Goal: Task Accomplishment & Management: Complete application form

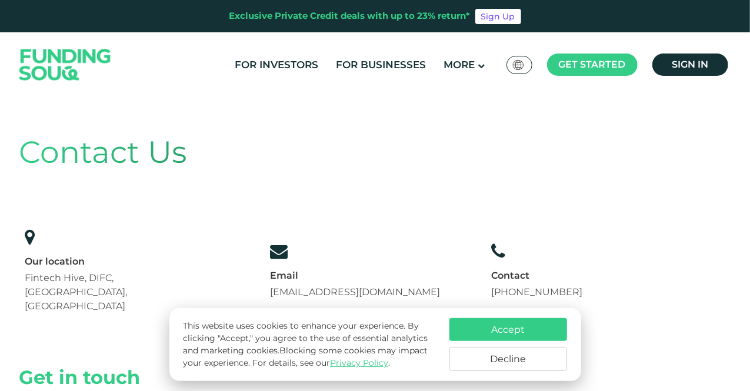
click at [526, 64] on span "Global عربي" at bounding box center [519, 65] width 13 height 10
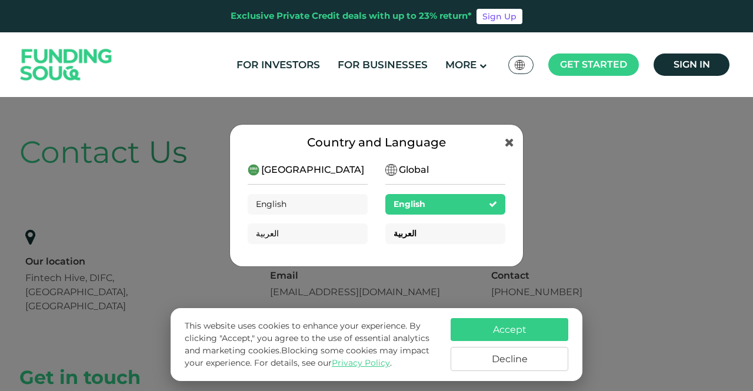
click at [395, 237] on span "العربية" at bounding box center [405, 233] width 23 height 11
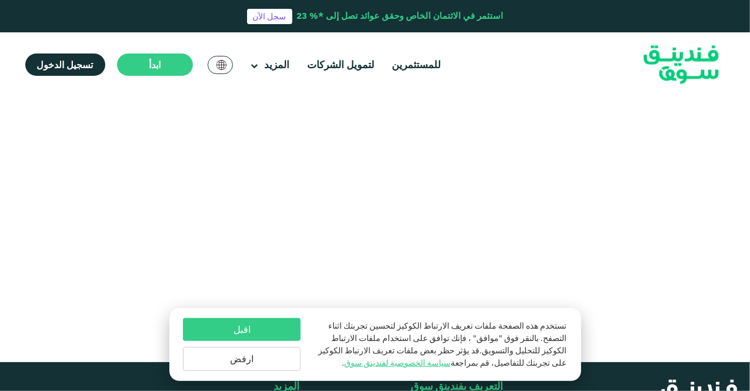
scroll to position [497, 0]
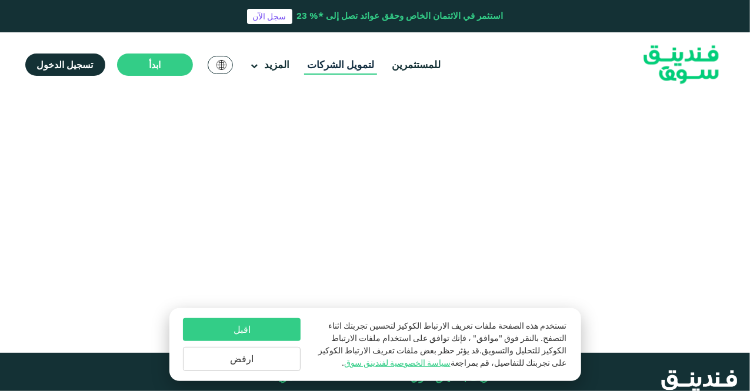
click at [338, 65] on link "لتمويل الشركات" at bounding box center [340, 64] width 73 height 19
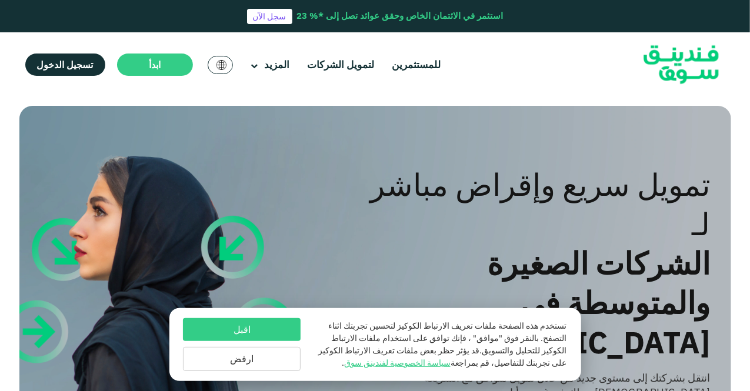
click at [252, 335] on button "اقبل" at bounding box center [242, 329] width 118 height 23
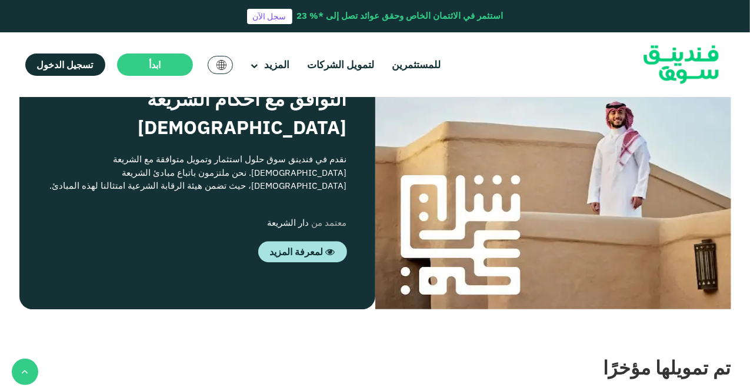
scroll to position [1478, 0]
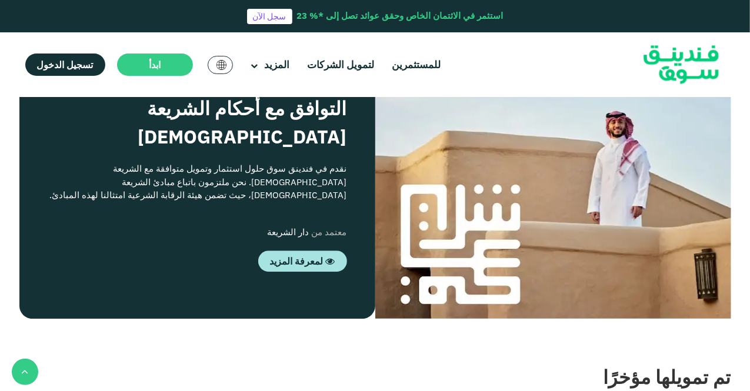
drag, startPoint x: 750, startPoint y: 195, endPoint x: 753, endPoint y: 232, distance: 37.2
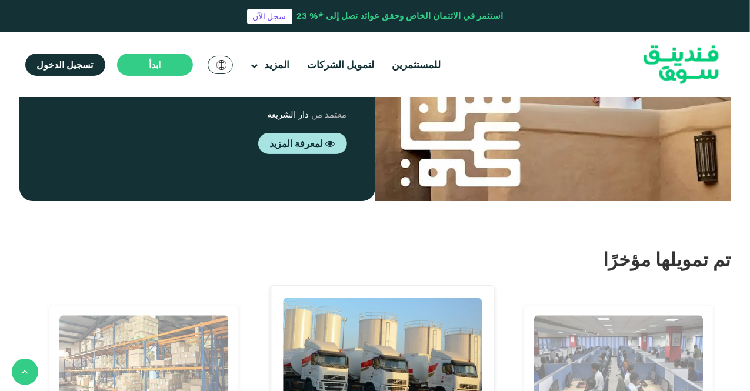
scroll to position [1580, 0]
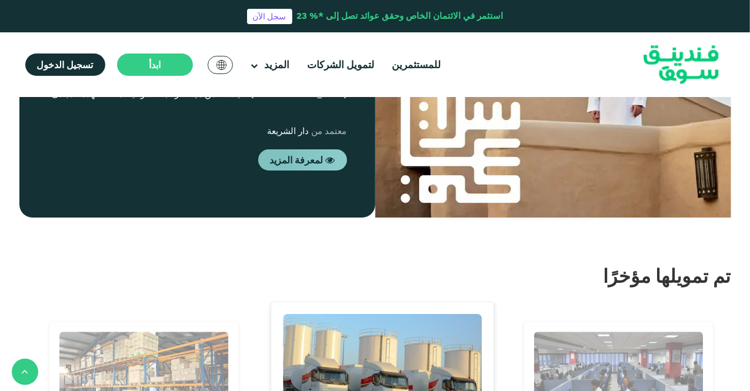
click at [272, 155] on span "لمعرفة المزيد" at bounding box center [297, 160] width 54 height 12
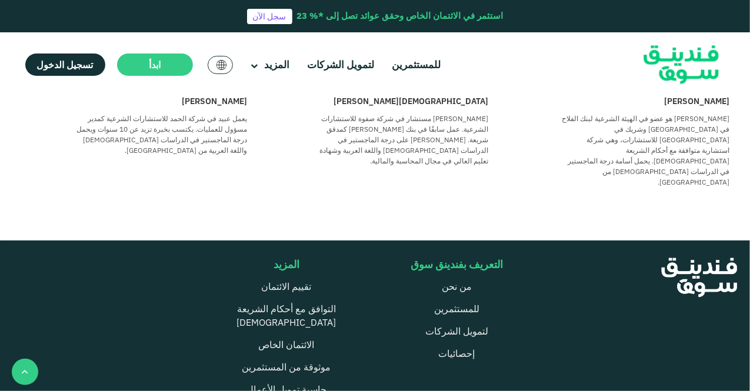
scroll to position [788, 0]
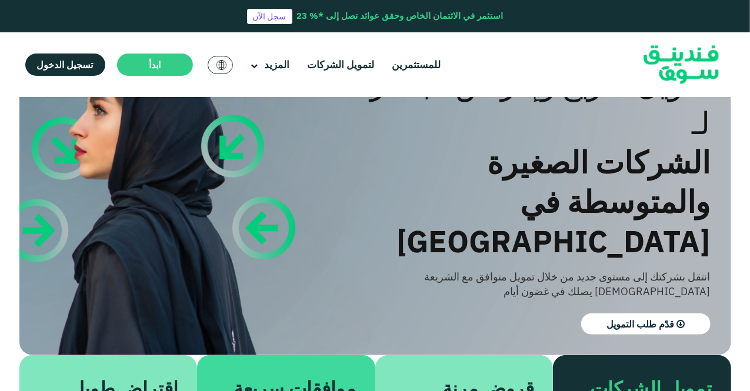
scroll to position [105, 0]
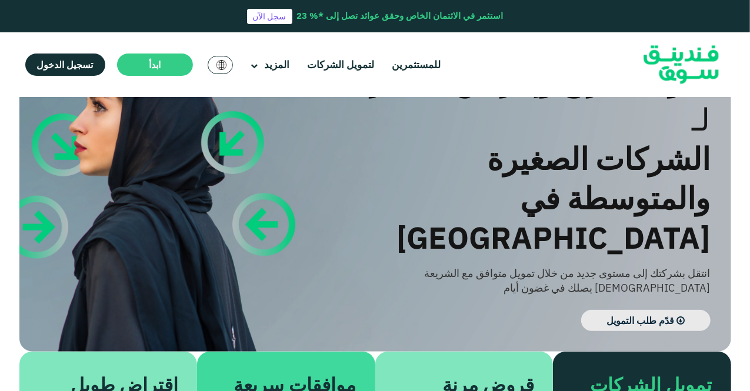
click at [636, 315] on span "قدّم طلب التمويل" at bounding box center [641, 321] width 68 height 12
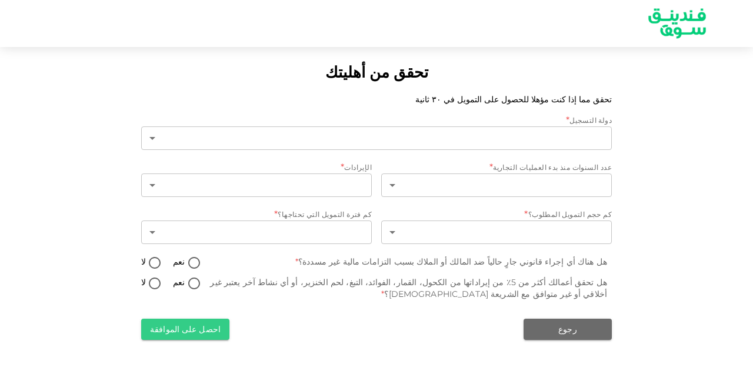
type input "1"
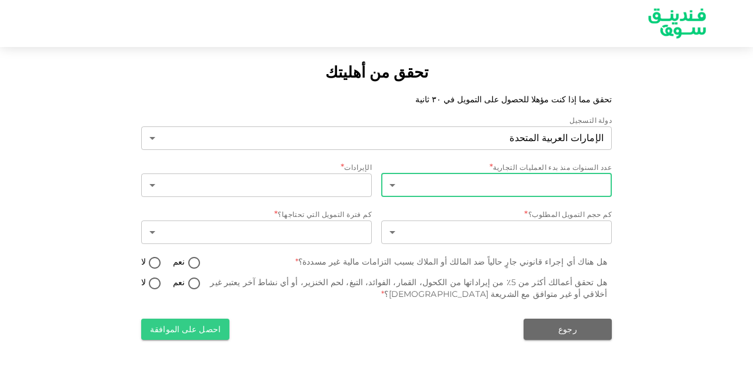
click at [394, 187] on body "تحقق من أهليتك تحقق مما إذا كنت مؤهلا للحصول على التمويل في ٣٠ ثانية دولة التسج…" at bounding box center [376, 195] width 753 height 391
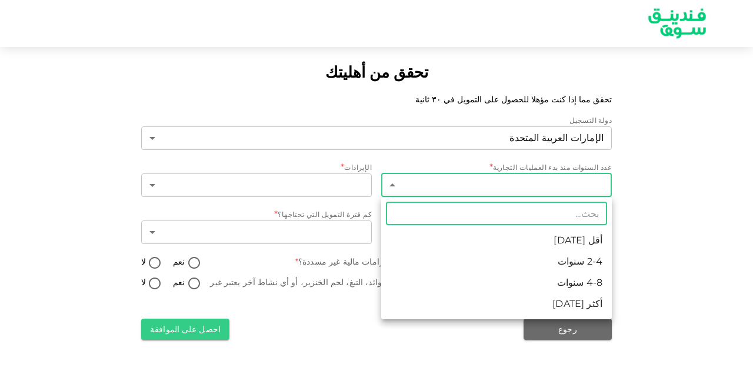
click at [441, 255] on li "2-4 سنوات" at bounding box center [496, 261] width 231 height 21
type input "2"
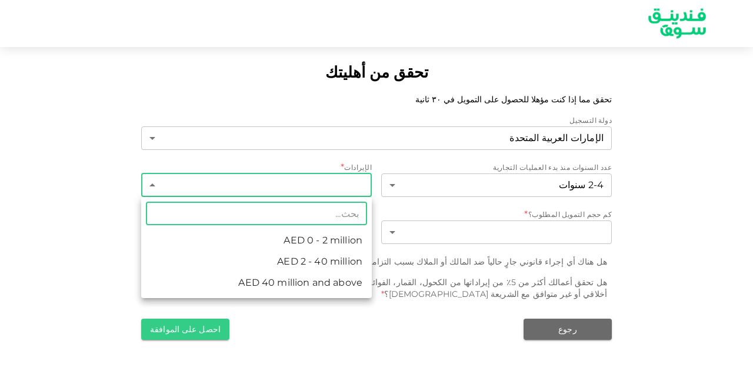
click at [313, 188] on body "تحقق من أهليتك تحقق مما إذا كنت مؤهلا للحصول على التمويل في ٣٠ ثانية دولة التسج…" at bounding box center [376, 195] width 753 height 391
click at [324, 264] on li "AED 2 - 40 million" at bounding box center [256, 261] width 231 height 21
type input "2"
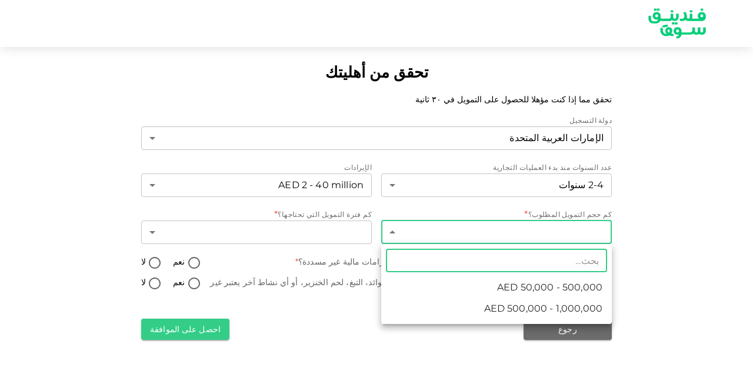
click at [392, 237] on body "تحقق من أهليتك تحقق مما إذا كنت مؤهلا للحصول على التمويل في ٣٠ ثانية دولة التسج…" at bounding box center [376, 195] width 753 height 391
click at [472, 308] on li "AED 500,000 - 1,000,000" at bounding box center [496, 308] width 231 height 21
type input "2"
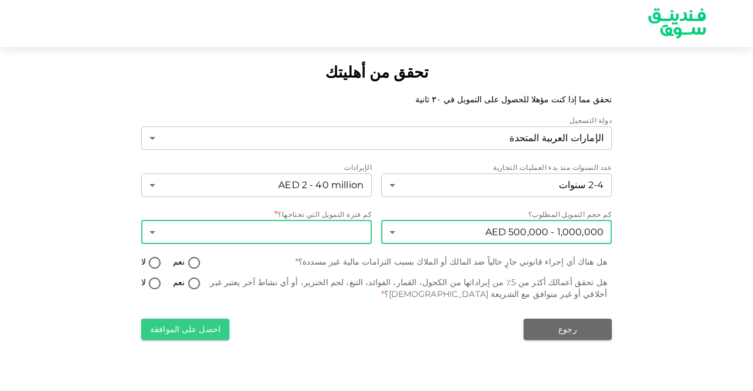
click at [153, 230] on body "تحقق من أهليتك تحقق مما إذا كنت مؤهلا للحصول على التمويل في ٣٠ ثانية دولة التسج…" at bounding box center [376, 195] width 753 height 391
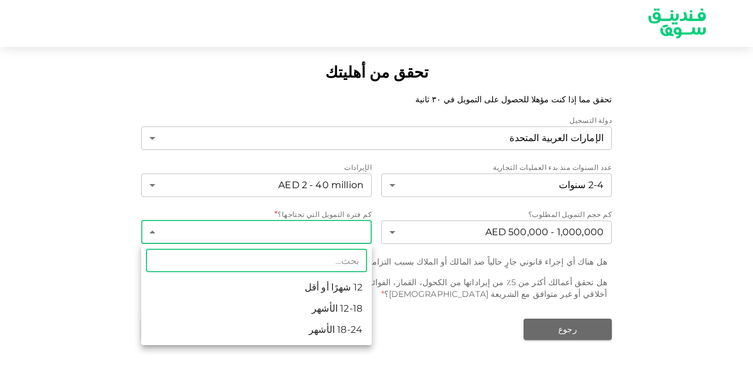
click at [277, 335] on li "18-24 الأشهر" at bounding box center [256, 330] width 231 height 21
type input "3"
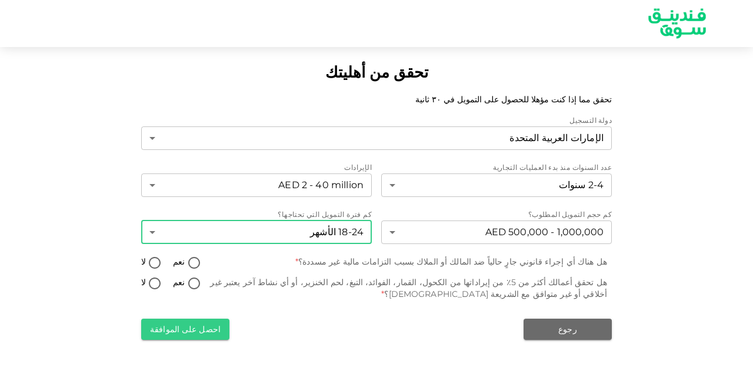
click at [154, 264] on input "لا" at bounding box center [155, 264] width 18 height 16
radio input "true"
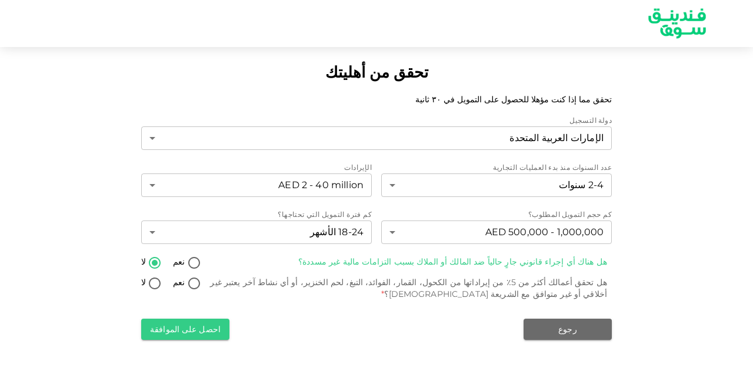
click at [155, 285] on input "لا" at bounding box center [155, 285] width 18 height 16
radio input "true"
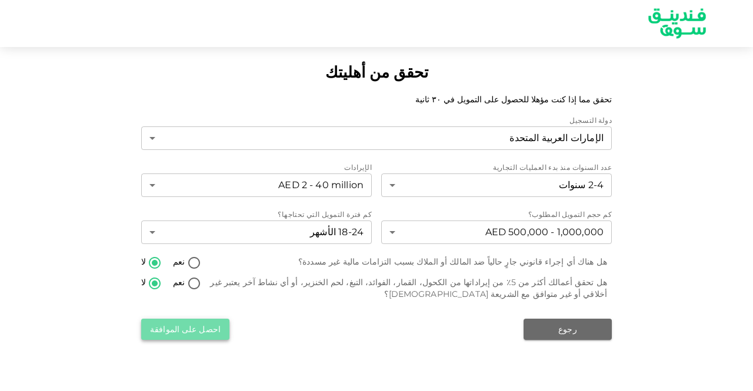
click at [193, 323] on button "احصل على الموافقة" at bounding box center [185, 329] width 88 height 21
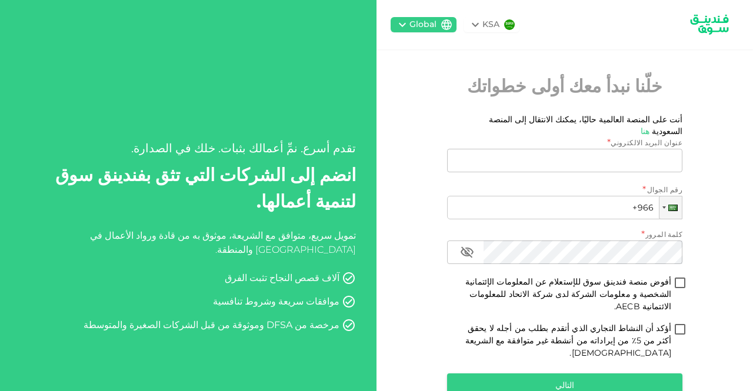
click at [483, 22] on icon at bounding box center [475, 25] width 14 height 14
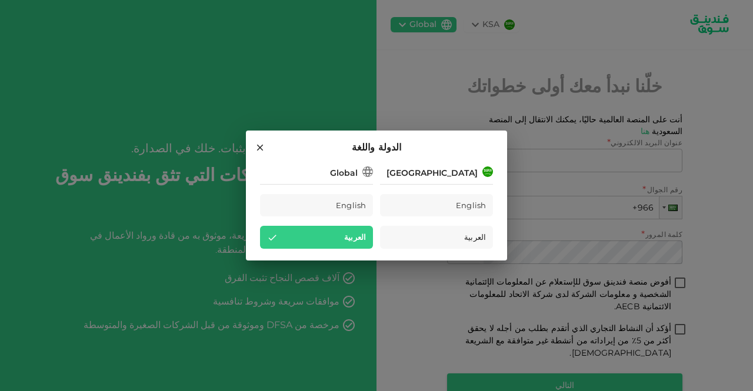
click at [259, 149] on icon at bounding box center [260, 148] width 6 height 6
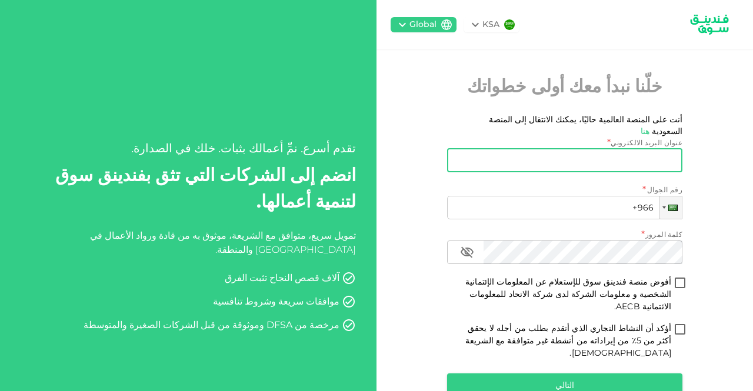
click at [558, 157] on input "عنوان البريد الالكتروني" at bounding box center [571, 161] width 222 height 24
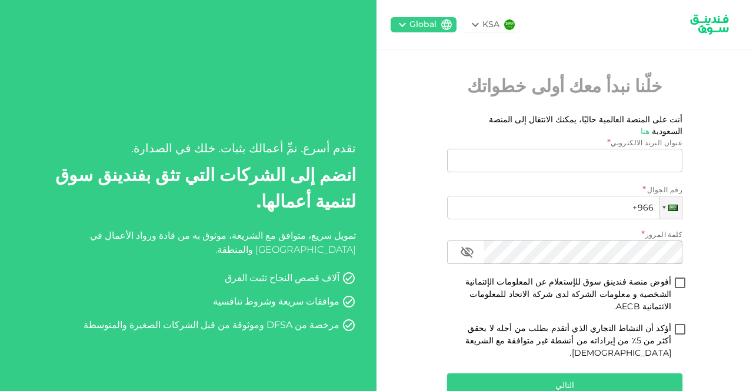
click at [408, 27] on icon at bounding box center [402, 25] width 14 height 14
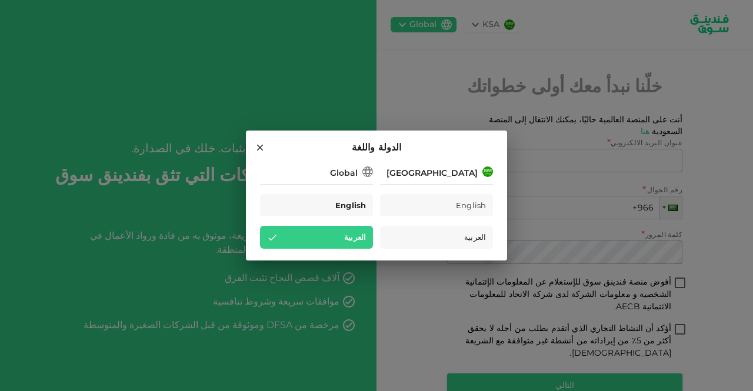
click at [335, 209] on span "English" at bounding box center [350, 206] width 31 height 14
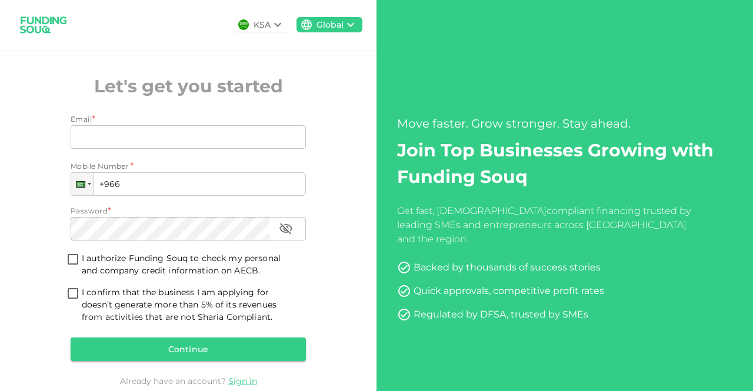
click at [275, 23] on icon at bounding box center [278, 25] width 14 height 14
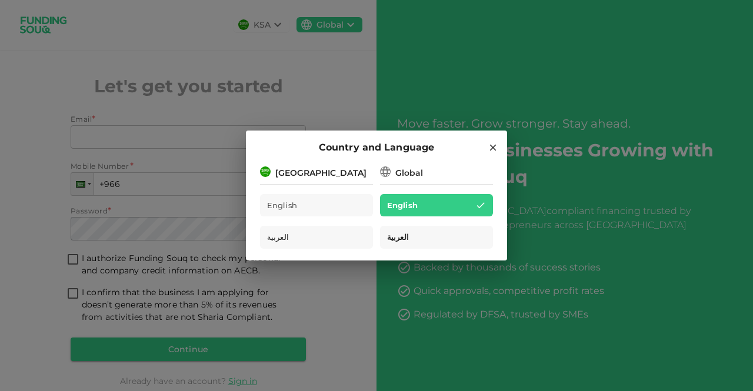
click at [392, 237] on span "العربية" at bounding box center [398, 238] width 22 height 14
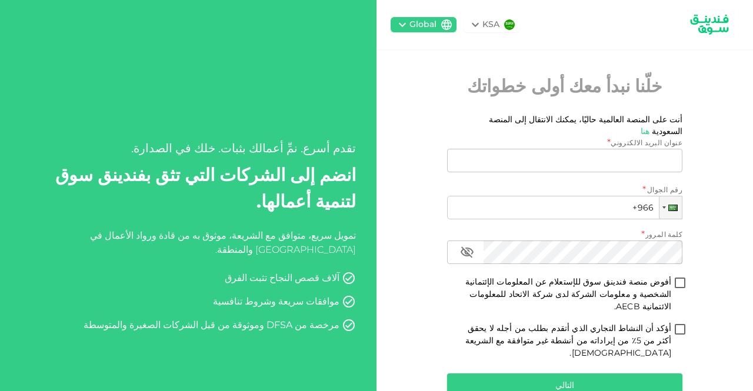
click at [410, 25] on icon at bounding box center [402, 25] width 14 height 14
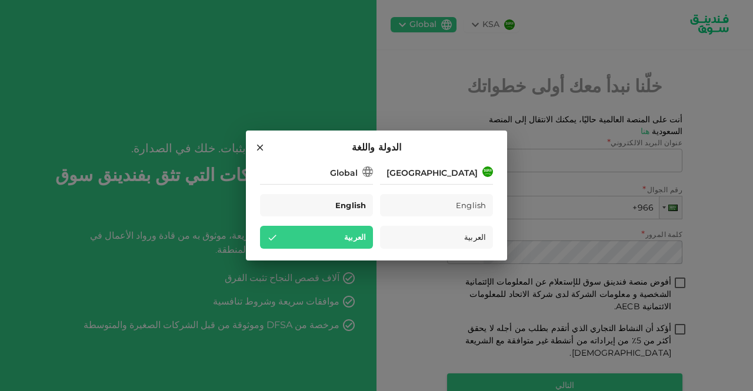
click at [335, 205] on div "English" at bounding box center [316, 205] width 113 height 23
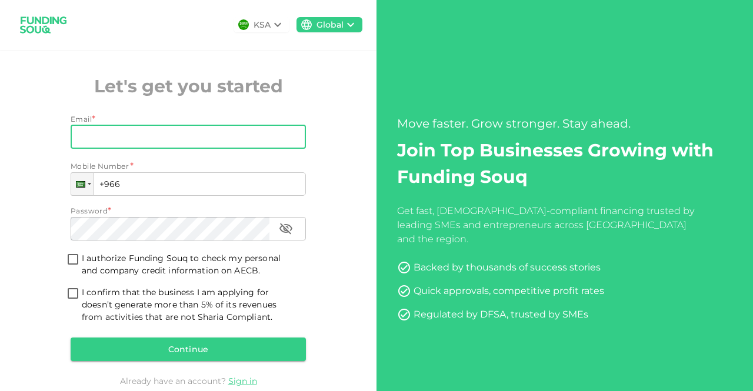
click at [199, 144] on input "Email" at bounding box center [182, 137] width 222 height 24
type input "badi@hakeem.ae"
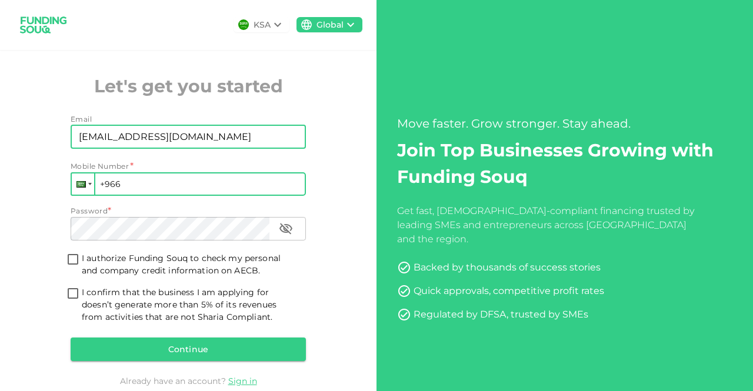
click at [88, 183] on div at bounding box center [90, 184] width 4 height 2
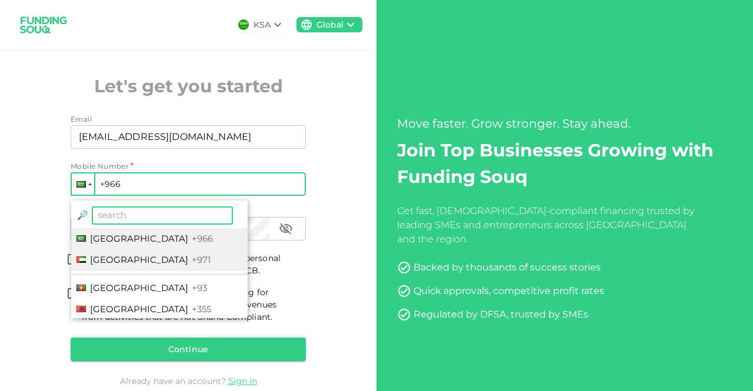
click at [115, 260] on span "United Arab Emirates" at bounding box center [139, 259] width 98 height 11
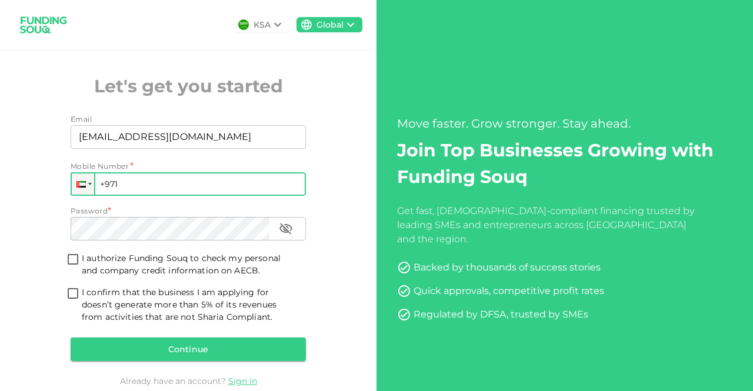
click at [148, 181] on input "+971" at bounding box center [188, 184] width 235 height 24
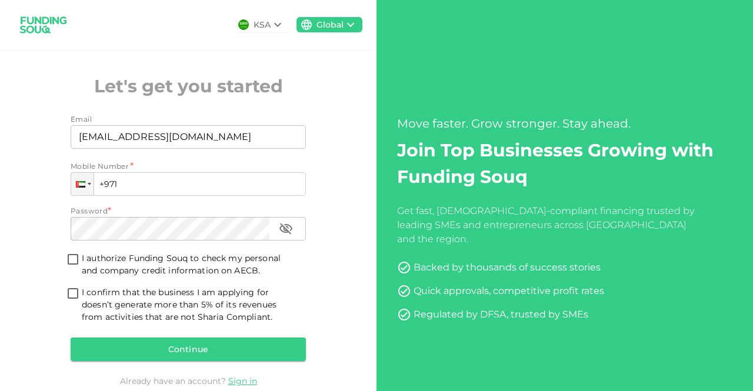
paste input "554 382 180"
type input "+971 554 382 180"
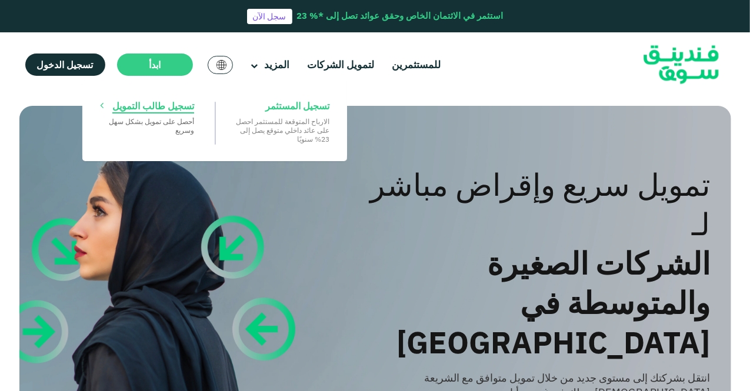
click at [161, 103] on span "تسجيل طالب التمويل" at bounding box center [153, 105] width 82 height 13
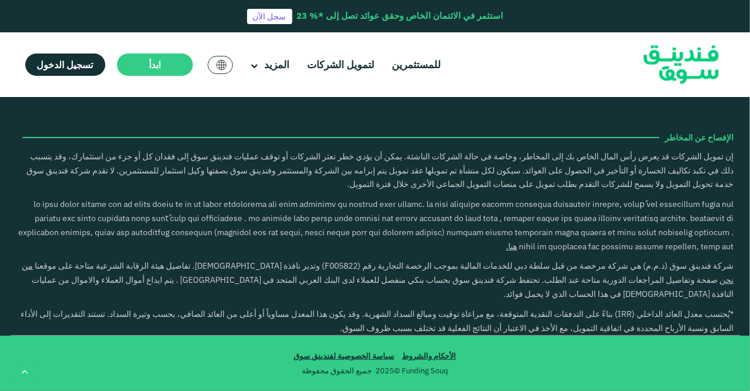
scroll to position [2401, 0]
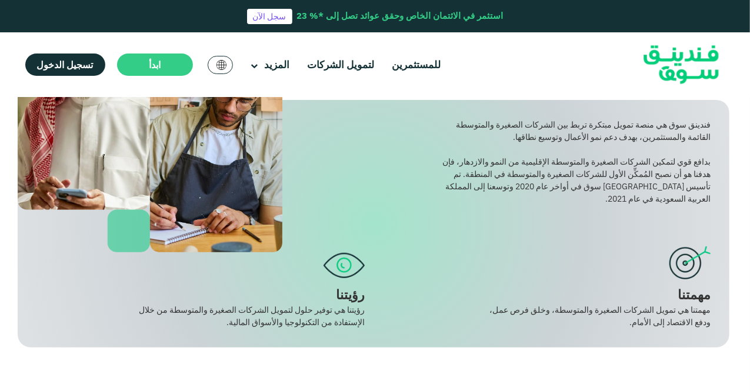
scroll to position [151, 0]
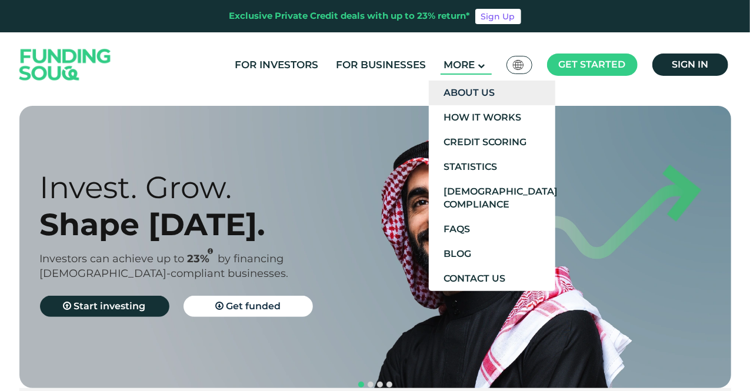
click at [470, 97] on link "About Us" at bounding box center [492, 93] width 127 height 25
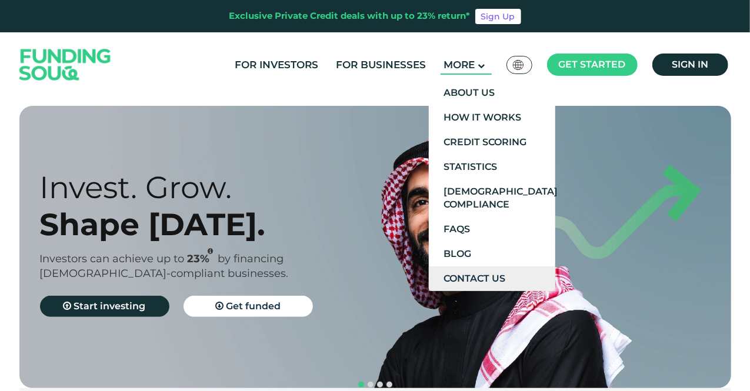
click at [487, 281] on link "Contact Us" at bounding box center [492, 279] width 127 height 25
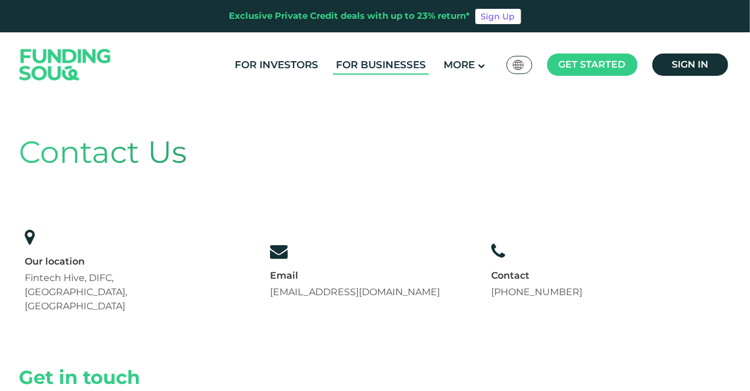
click at [375, 62] on link "For Businesses" at bounding box center [381, 64] width 96 height 19
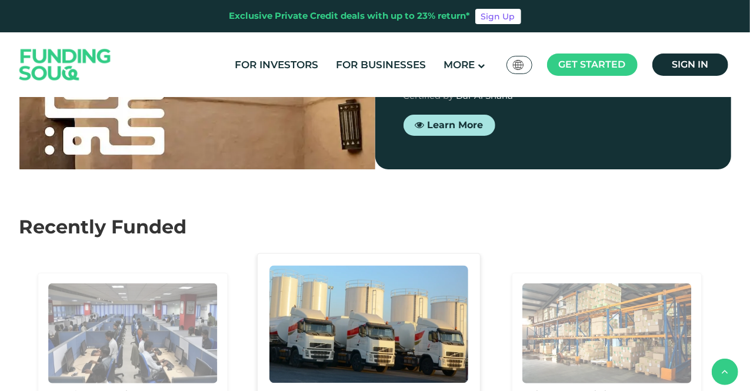
scroll to position [1034, 0]
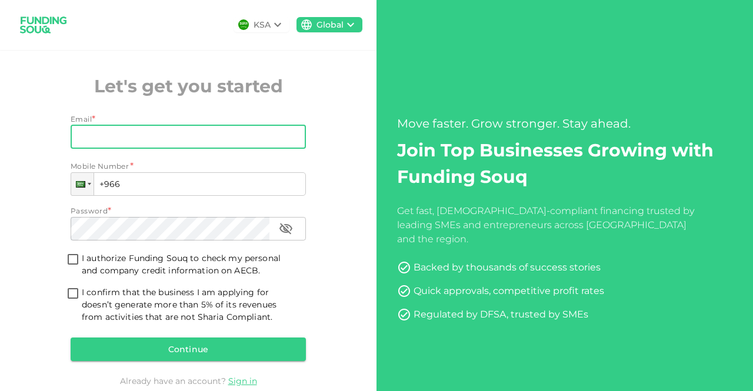
click at [117, 141] on input "Email" at bounding box center [182, 137] width 222 height 24
type input "[EMAIL_ADDRESS][DOMAIN_NAME]"
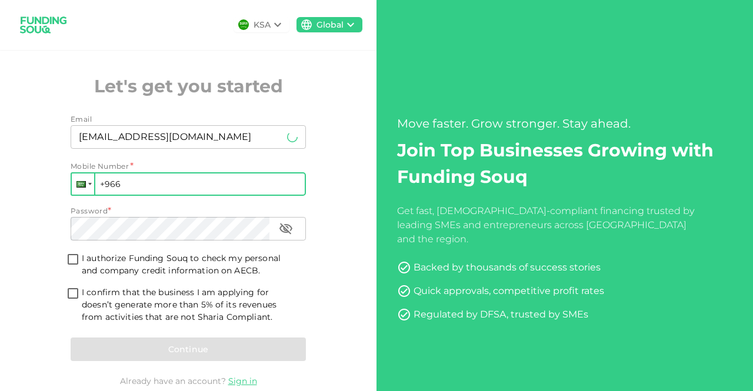
click at [88, 180] on div at bounding box center [83, 184] width 22 height 21
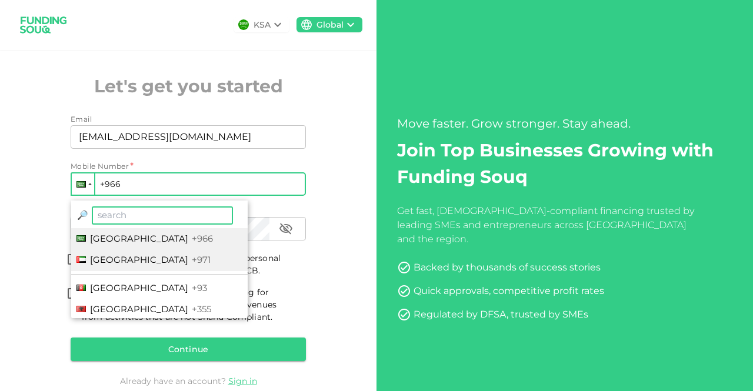
click at [108, 266] on li "United Arab Emirates +971" at bounding box center [159, 261] width 177 height 22
type input "+971"
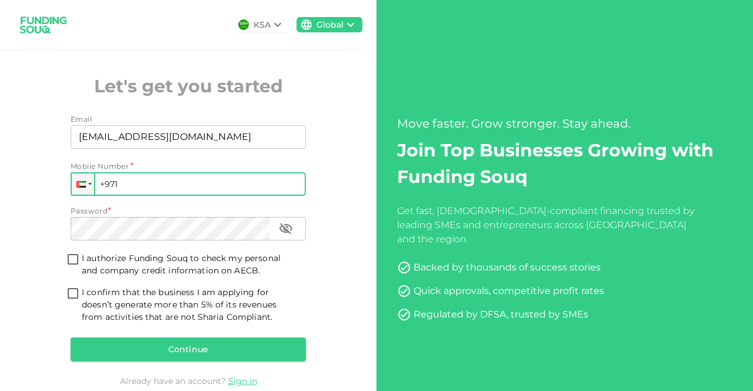
click at [134, 181] on input "+971" at bounding box center [188, 184] width 235 height 24
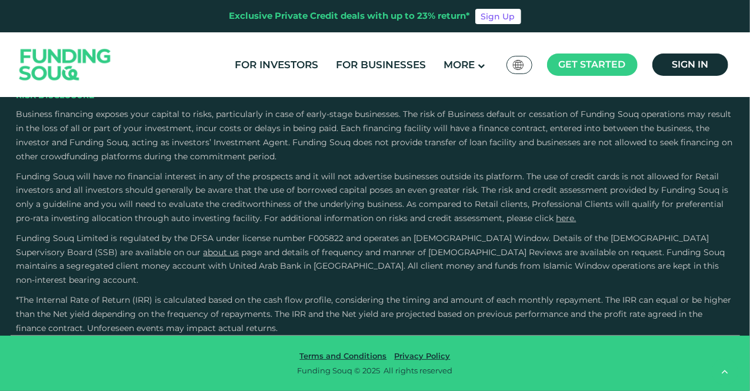
scroll to position [1032, 0]
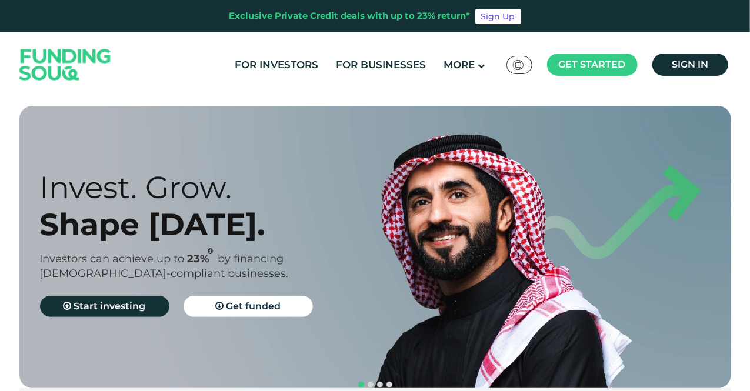
click at [525, 67] on span "Global عربي" at bounding box center [519, 65] width 13 height 10
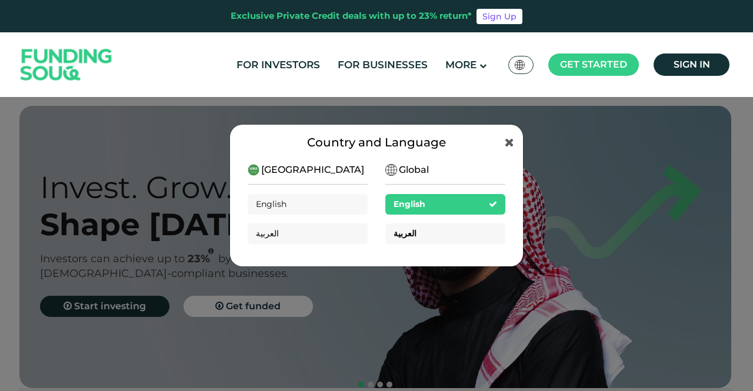
click at [417, 241] on div "العربية" at bounding box center [445, 234] width 120 height 21
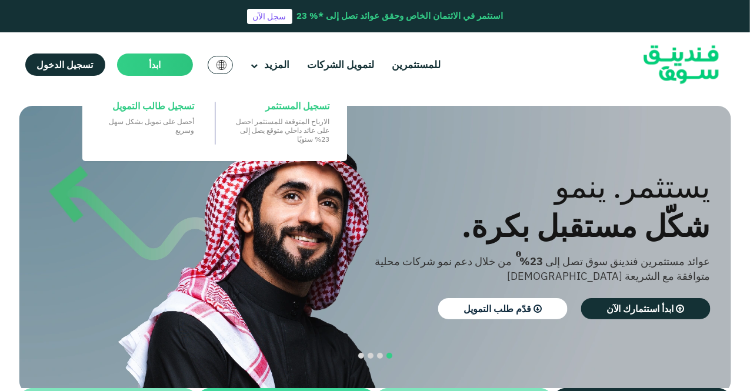
click at [145, 61] on main "ابدأ" at bounding box center [155, 65] width 76 height 22
click at [154, 107] on span "تسجيل طالب التمويل" at bounding box center [153, 105] width 82 height 13
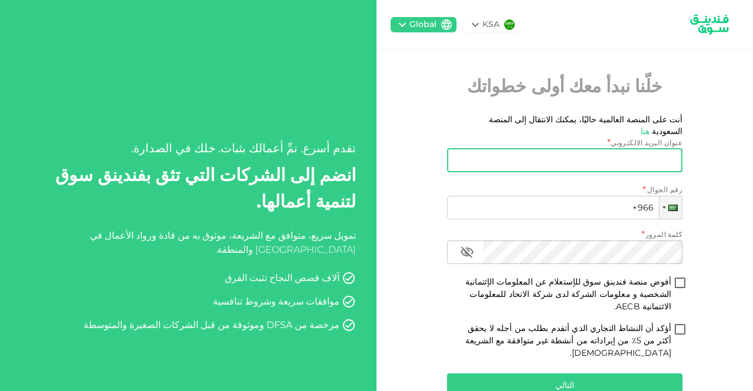
click at [607, 149] on input "عنوان البريد الالكتروني" at bounding box center [571, 161] width 222 height 24
type input "badi@hakeem.ae"
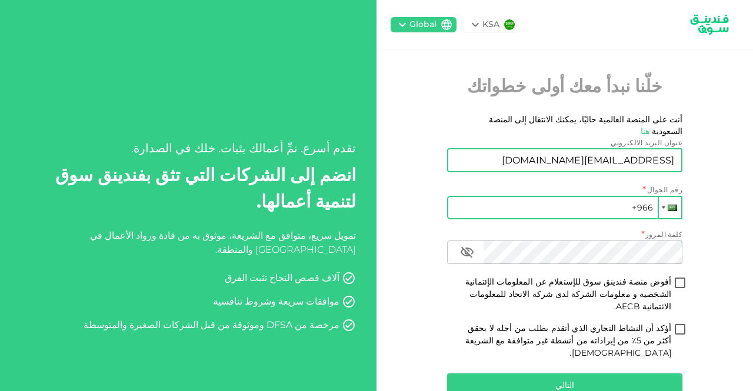
click at [670, 197] on div at bounding box center [670, 207] width 22 height 21
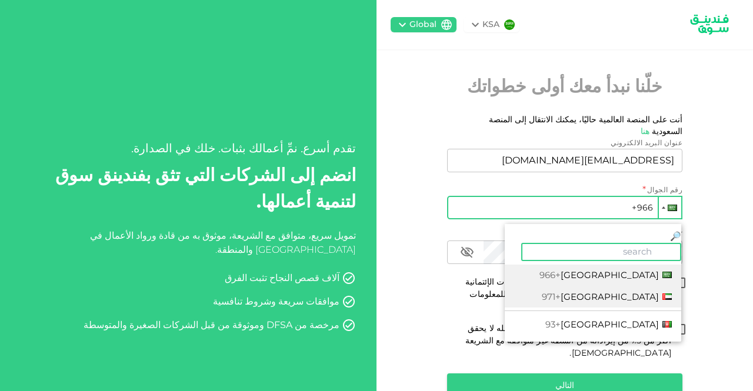
click at [642, 287] on li "United Arab Emirates +971" at bounding box center [593, 298] width 177 height 22
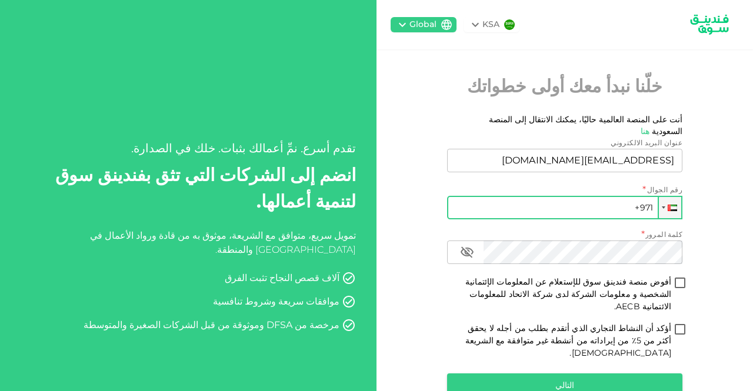
click at [606, 196] on input "+971" at bounding box center [564, 208] width 235 height 24
paste input "554 382 180"
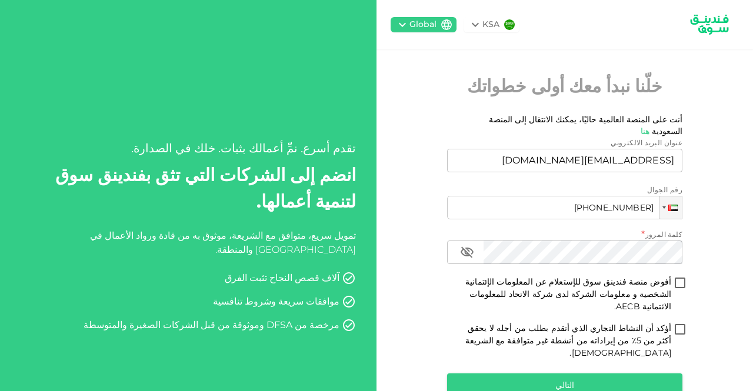
type input "+971 554 382 180"
click at [563, 229] on div "كلمة المرور *" at bounding box center [564, 235] width 235 height 12
click at [443, 26] on div "Global" at bounding box center [424, 24] width 66 height 15
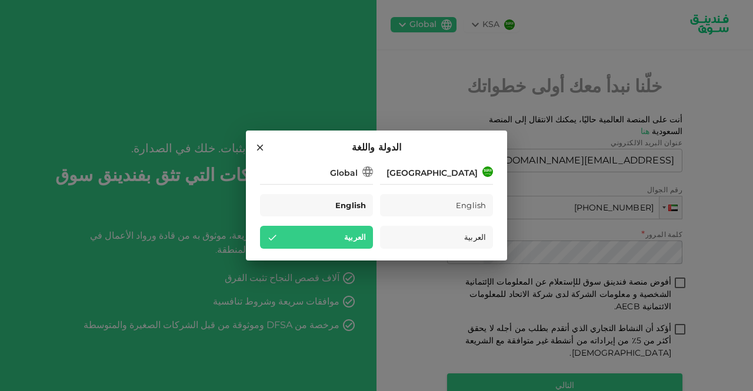
click at [346, 208] on span "English" at bounding box center [350, 206] width 31 height 14
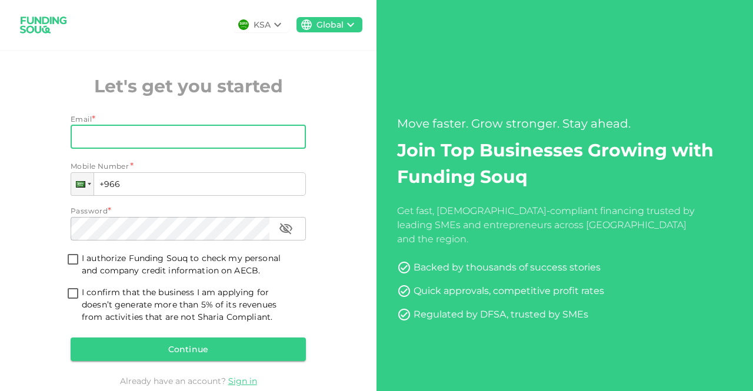
click at [205, 135] on input "Email" at bounding box center [182, 137] width 222 height 24
type input "badi@hakeem.ae"
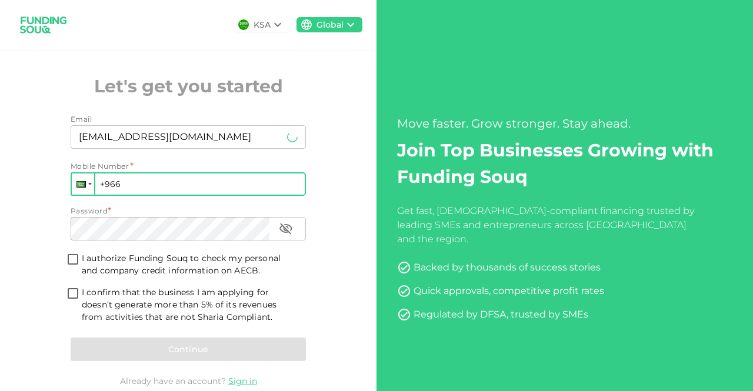
click at [88, 182] on div at bounding box center [83, 184] width 22 height 21
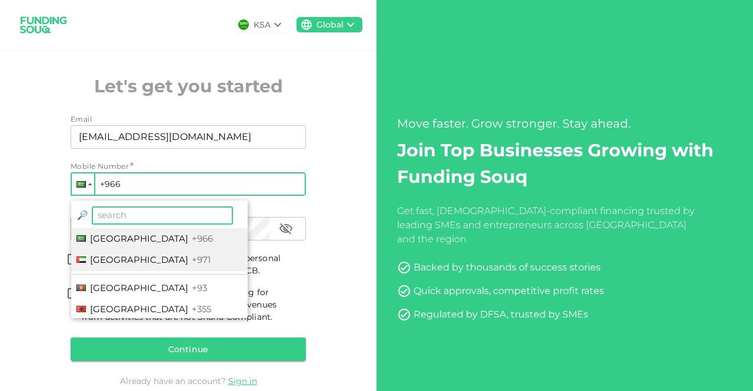
click at [125, 259] on span "United Arab Emirates" at bounding box center [139, 259] width 98 height 11
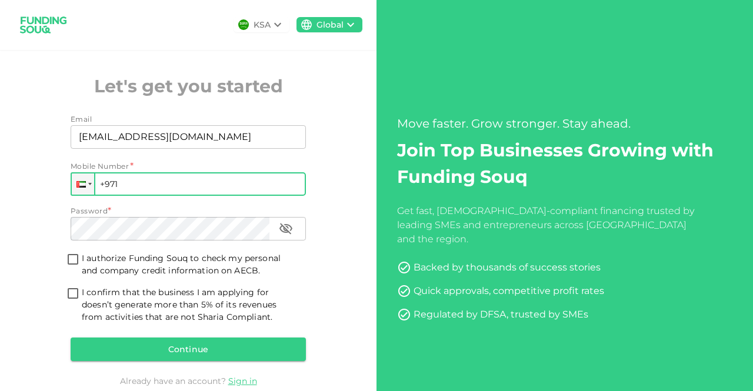
click at [162, 180] on input "+971" at bounding box center [188, 184] width 235 height 24
type input "+971 554 382 180"
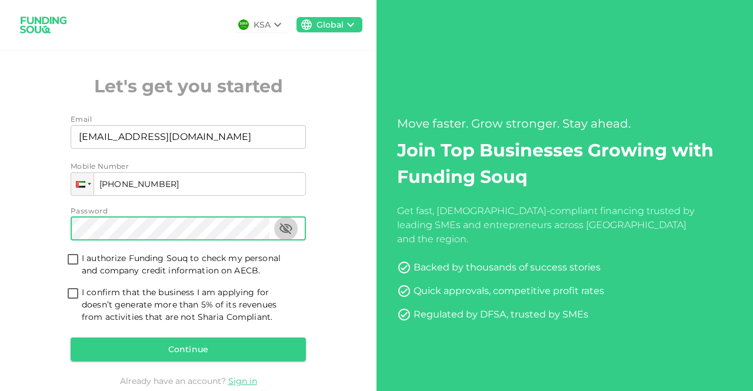
click at [286, 228] on icon "button" at bounding box center [286, 228] width 13 height 11
click at [73, 261] on input "I authorize Funding Souq to check my personal and company credit information on…" at bounding box center [73, 260] width 18 height 16
checkbox input "true"
click at [73, 288] on input "I confirm that the business I am applying for doesn’t generate more than 5% of …" at bounding box center [73, 295] width 18 height 16
checkbox input "true"
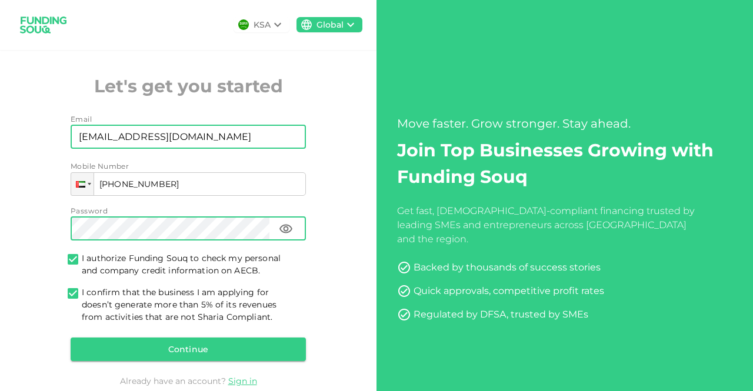
drag, startPoint x: 178, startPoint y: 138, endPoint x: 43, endPoint y: 147, distance: 135.0
click at [42, 146] on div "KSA Global Let's get you started Email Email badi@hakeem.ae Email Mobile Number…" at bounding box center [188, 211] width 377 height 423
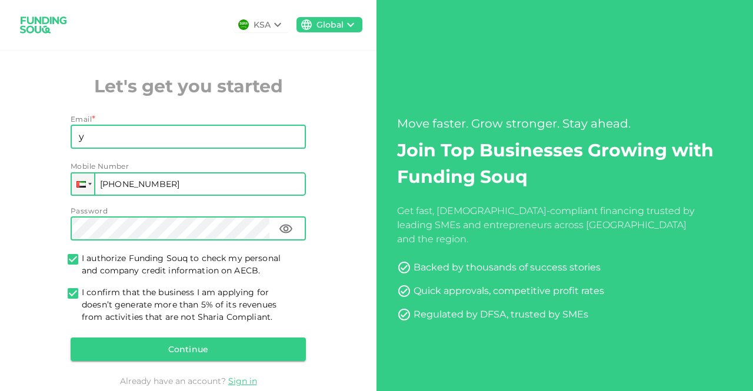
type input "[EMAIL_ADDRESS][DOMAIN_NAME]"
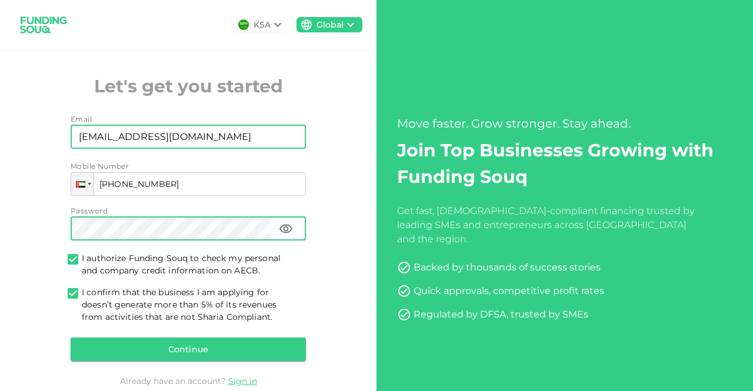
click at [11, 207] on div "KSA Global Let's get you started Email Email yalnajar@hakeem.ae Email Mobile Nu…" at bounding box center [188, 211] width 377 height 423
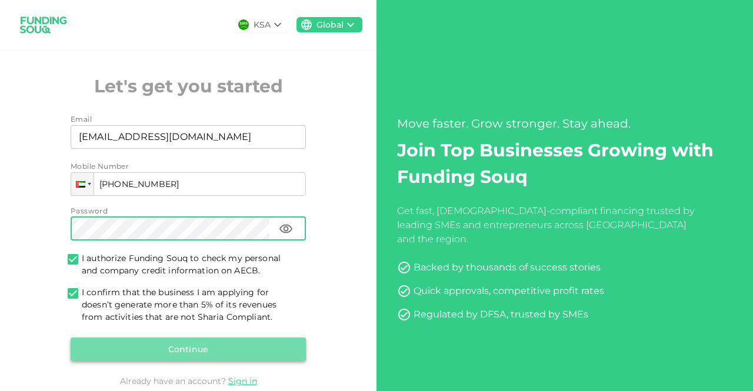
click at [220, 354] on button "Continue" at bounding box center [188, 350] width 235 height 24
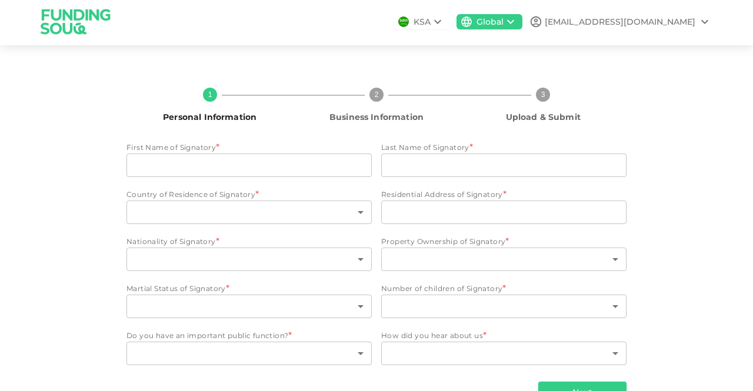
scroll to position [1, 0]
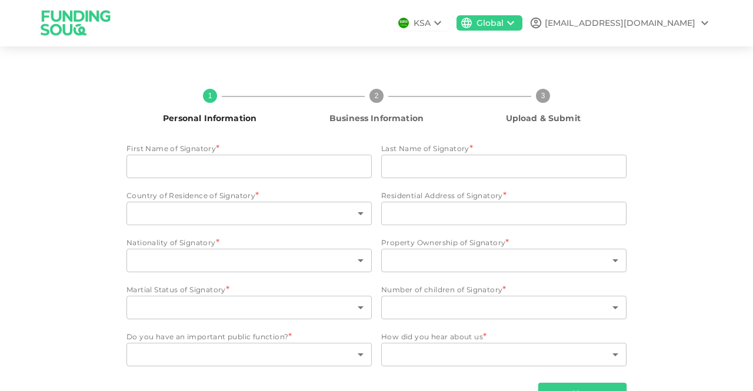
click at [431, 24] on div "KSA" at bounding box center [422, 23] width 17 height 12
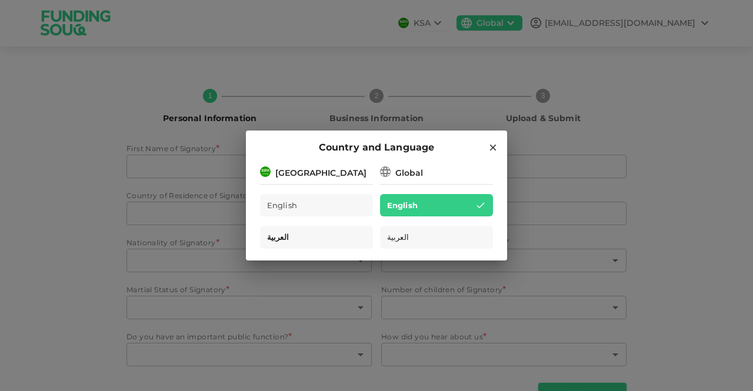
click at [308, 242] on div "العربية" at bounding box center [316, 237] width 113 height 23
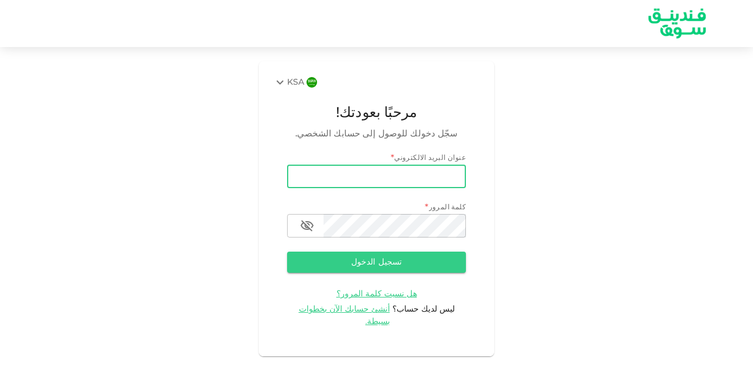
click at [347, 175] on input "email" at bounding box center [376, 177] width 179 height 24
type input "[EMAIL_ADDRESS][DOMAIN_NAME]"
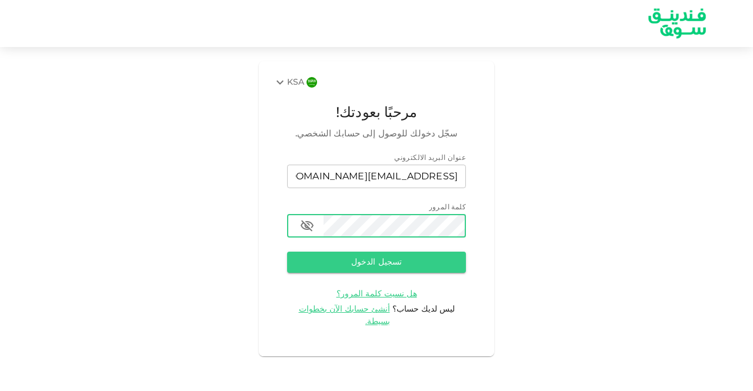
click at [305, 221] on icon "button" at bounding box center [307, 226] width 14 height 14
click at [329, 261] on button "تسجيل الدخول" at bounding box center [376, 262] width 179 height 21
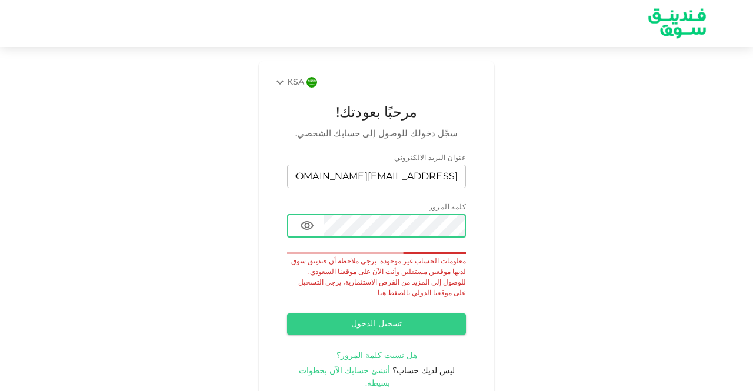
click at [388, 367] on span "أنشئ حسابك الآن بخطوات بسيطة." at bounding box center [345, 377] width 92 height 21
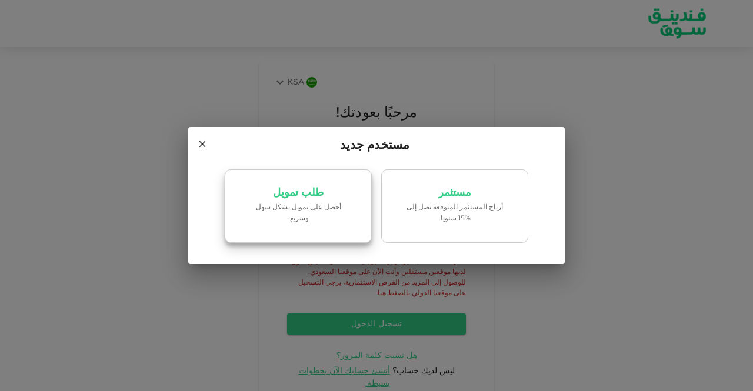
click at [306, 214] on p "‏أحصل على تمويل بشكل سهل وسريع." at bounding box center [298, 213] width 100 height 22
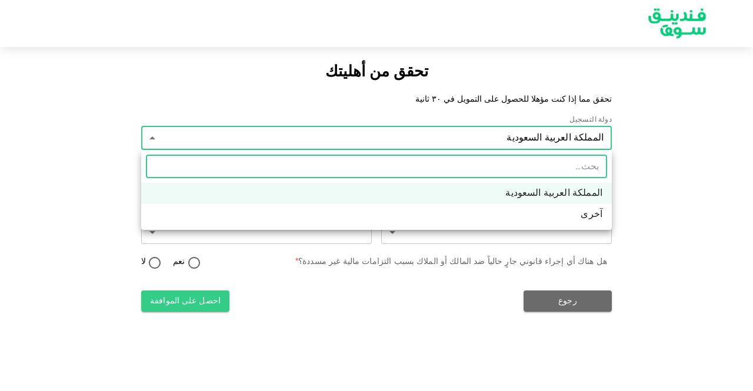
click at [152, 139] on body "تحقق من أهليتك تحقق مما إذا كنت مؤهلا للحصول على التمويل في ٣٠ ثانية دولة التسج…" at bounding box center [376, 195] width 753 height 391
click at [240, 211] on li "آخرى" at bounding box center [376, 214] width 471 height 21
type input "3"
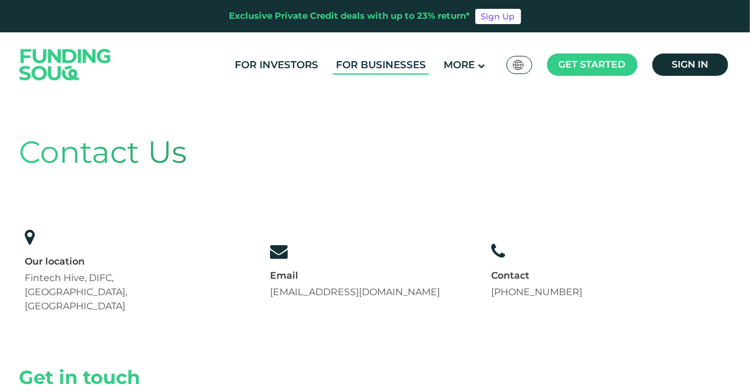
click at [357, 68] on link "For Businesses" at bounding box center [381, 64] width 96 height 19
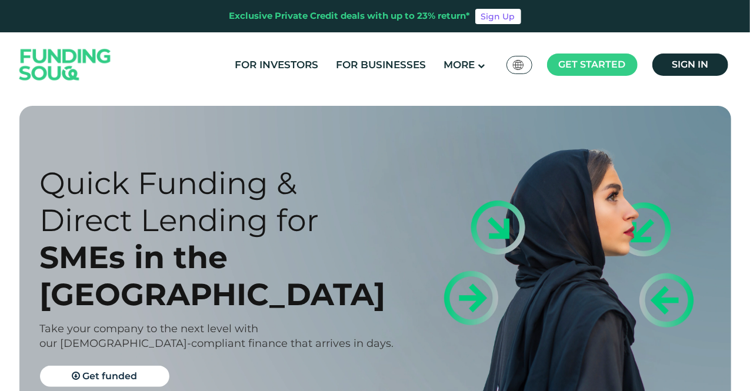
click at [521, 65] on img at bounding box center [518, 65] width 11 height 10
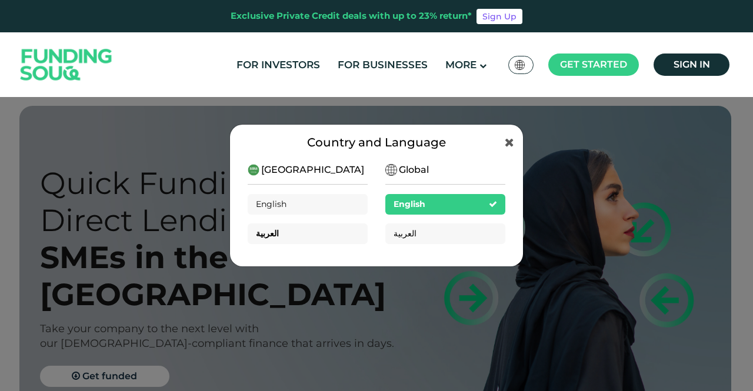
click at [293, 227] on div "العربية" at bounding box center [308, 234] width 120 height 21
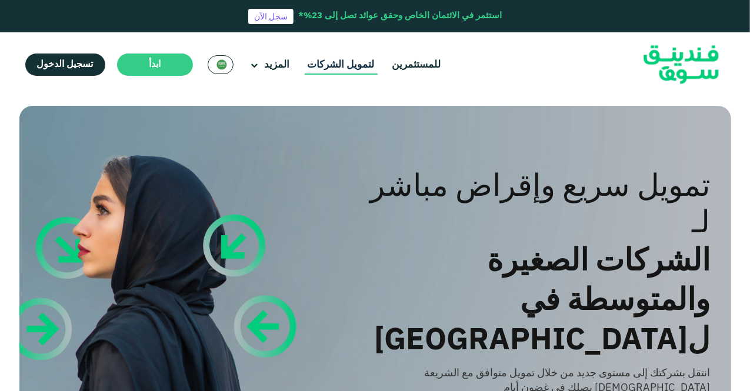
click at [336, 64] on link "لتمويل الشركات" at bounding box center [341, 64] width 73 height 19
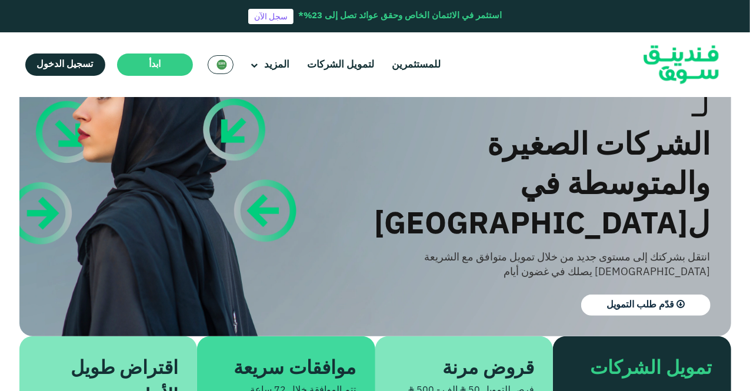
scroll to position [132, 0]
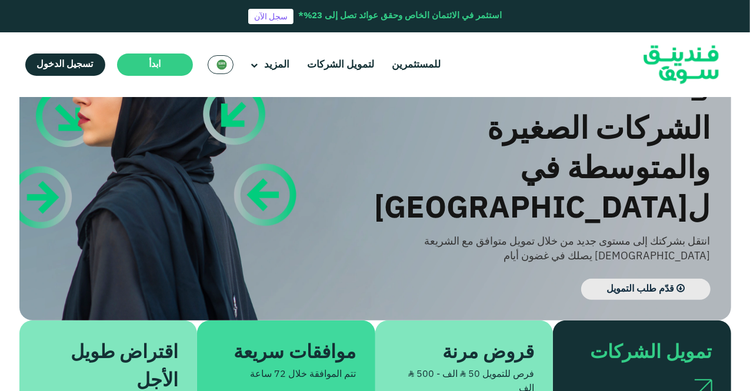
click at [630, 279] on link "قدّم طلب التمويل" at bounding box center [645, 289] width 129 height 21
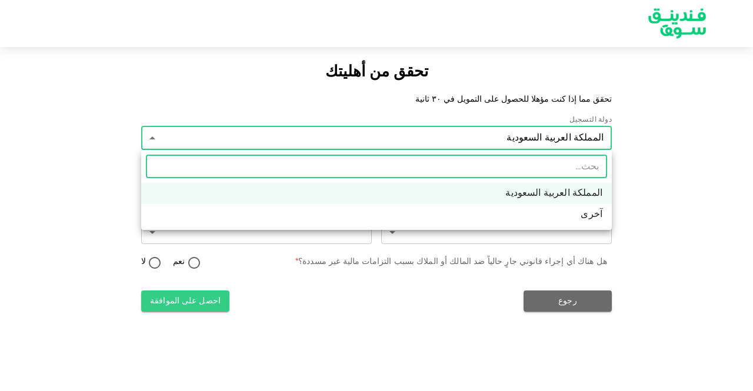
click at [151, 135] on body "تحقق من أهليتك تحقق مما إذا كنت مؤهلا للحصول على التمويل في ٣٠ ثانية دولة التسج…" at bounding box center [376, 195] width 753 height 391
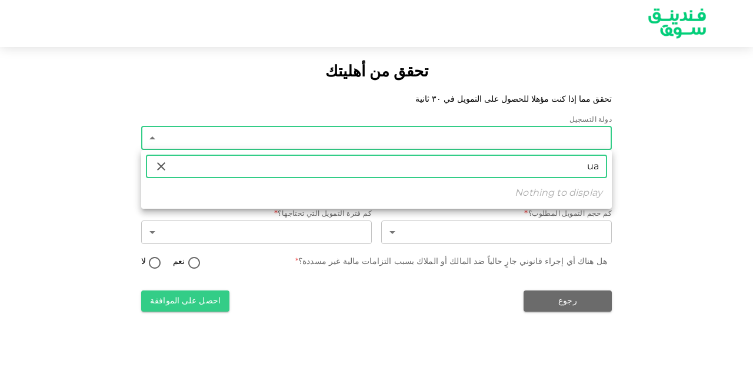
type input "u"
type input "ا"
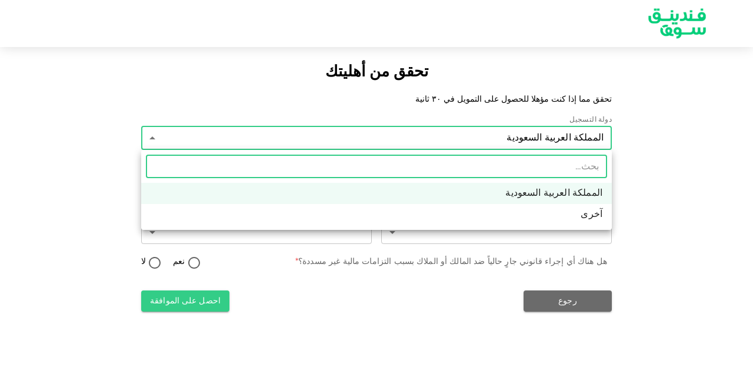
click at [470, 213] on li "آخرى" at bounding box center [376, 214] width 471 height 21
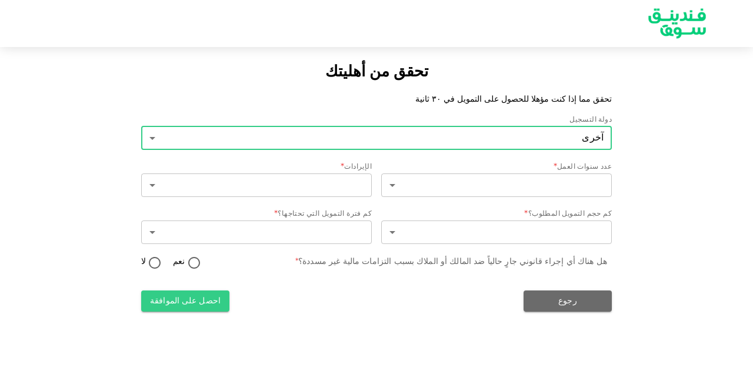
type input "3"
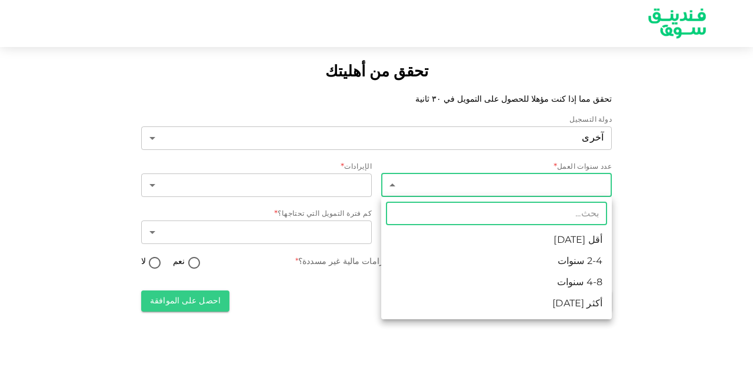
click at [457, 188] on body "تحقق من أهليتك تحقق مما إذا كنت مؤهلا للحصول على التمويل في ٣٠ ثانية دولة التسج…" at bounding box center [376, 195] width 753 height 391
click at [471, 260] on li "2-4 سنوات" at bounding box center [496, 261] width 231 height 21
type input "2"
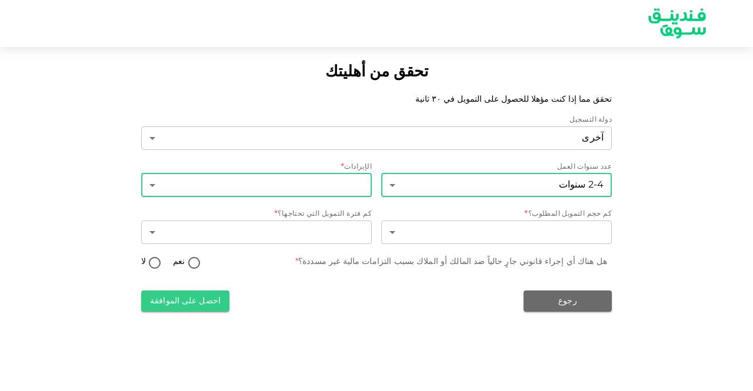
click at [280, 185] on body "تحقق من أهليتك تحقق مما إذا كنت مؤهلا للحصول على التمويل في ٣٠ ثانية دولة التسج…" at bounding box center [376, 195] width 753 height 391
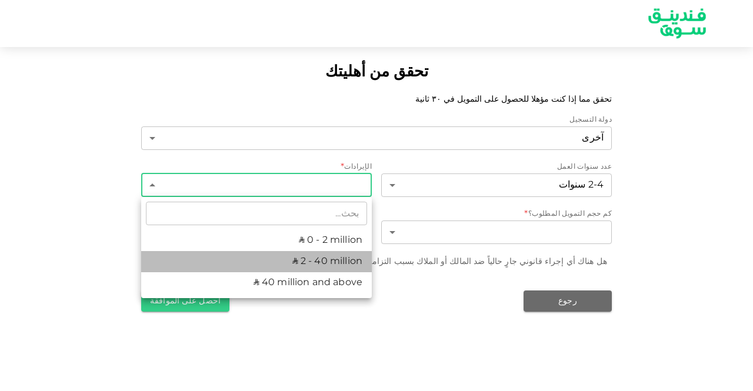
click at [320, 265] on li "ʢ 2 - 40 million" at bounding box center [256, 261] width 231 height 21
type input "2"
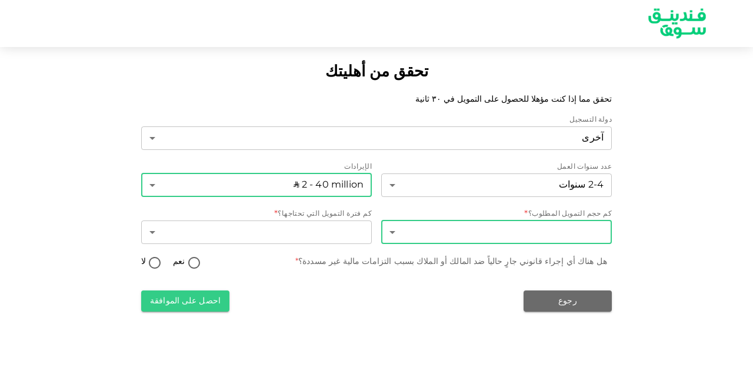
click at [395, 235] on body "تحقق من أهليتك تحقق مما إذا كنت مؤهلا للحصول على التمويل في ٣٠ ثانية دولة التسج…" at bounding box center [376, 195] width 753 height 391
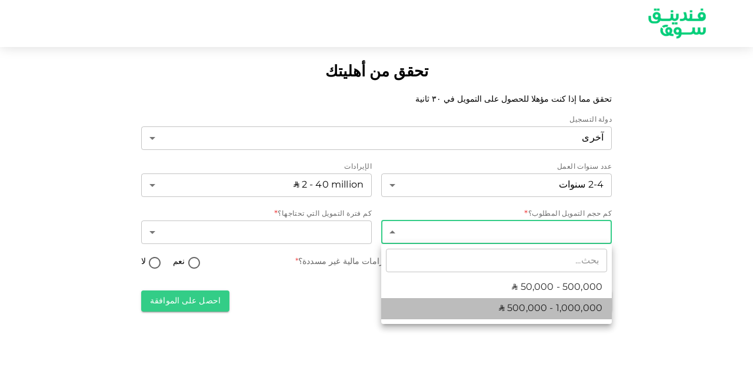
click at [434, 312] on li "ʢ 500,000 - 1,000,000" at bounding box center [496, 308] width 231 height 21
type input "2"
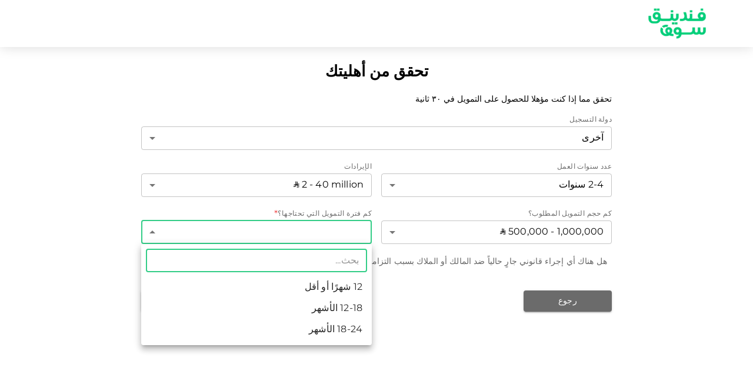
click at [155, 228] on body "تحقق من أهليتك تحقق مما إذا كنت مؤهلا للحصول على التمويل في ٣٠ ثانية دولة التسج…" at bounding box center [376, 195] width 753 height 391
click at [241, 337] on li "18-24 الأشهر" at bounding box center [256, 330] width 231 height 21
type input "3"
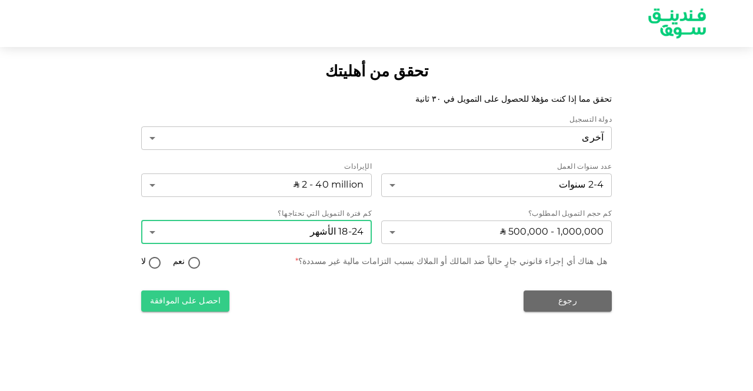
click at [158, 263] on input "لا" at bounding box center [155, 264] width 18 height 16
radio input "true"
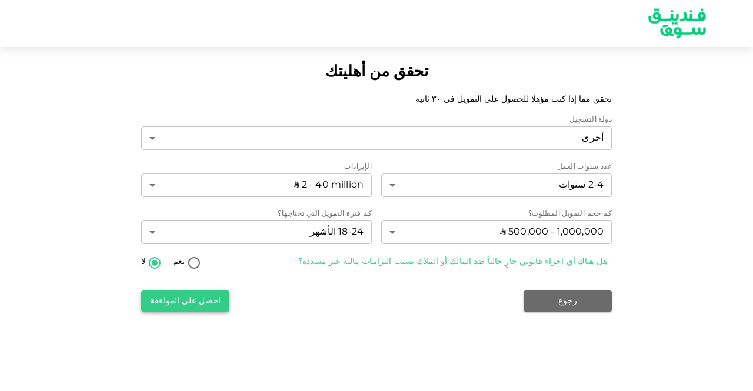
click at [188, 305] on button "احصل على الموافقة" at bounding box center [185, 301] width 88 height 21
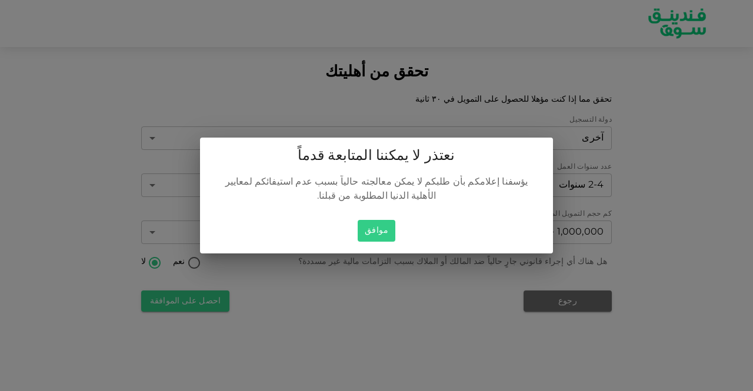
drag, startPoint x: 380, startPoint y: 228, endPoint x: 380, endPoint y: 241, distance: 13.0
click at [380, 228] on button "موافق" at bounding box center [377, 231] width 38 height 22
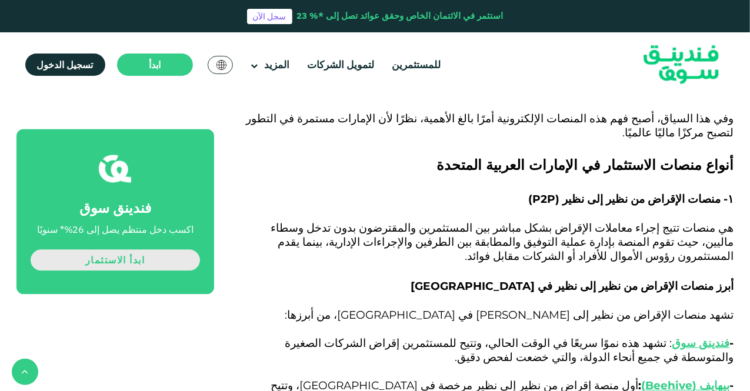
click at [109, 262] on link "ابدأ الاستثمار" at bounding box center [115, 260] width 169 height 21
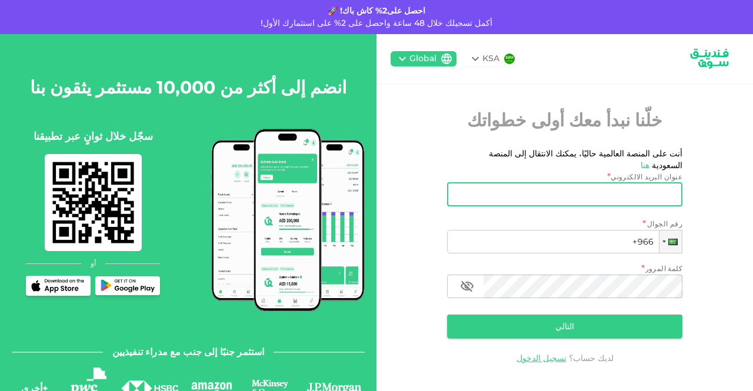
click at [509, 183] on input "عنوان البريد الالكتروني" at bounding box center [571, 195] width 222 height 24
click at [536, 376] on div "KSA Global خلّنا نبدأ معك أولى خطواتك أنت على المنصة العالمية حاليًا، يمكنك الا…" at bounding box center [565, 216] width 377 height 365
click at [634, 186] on input "عنوان البريد الالكتروني" at bounding box center [571, 195] width 222 height 24
type input "[EMAIL_ADDRESS][DOMAIN_NAME]"
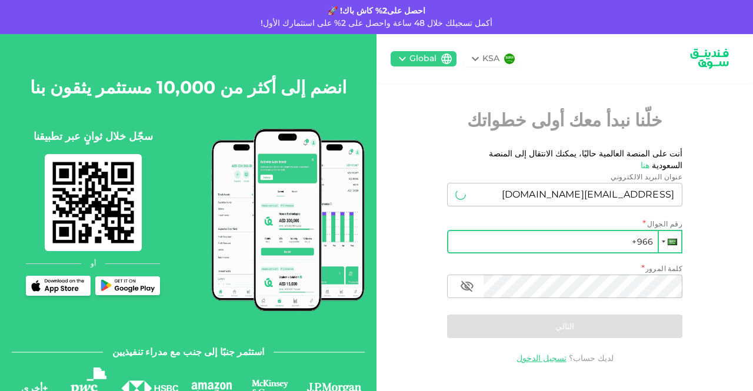
click at [666, 231] on div at bounding box center [670, 241] width 22 height 21
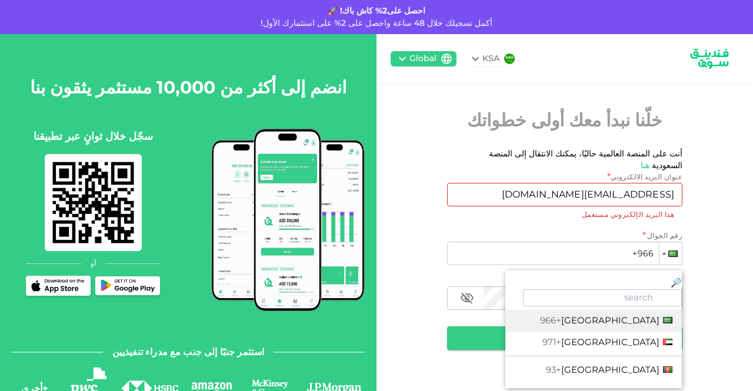
click at [443, 111] on div "KSA Global خلّنا نبدأ معك أولى خطواتك أنت على المنصة العالمية حاليًا، يمكنك الا…" at bounding box center [565, 222] width 377 height 377
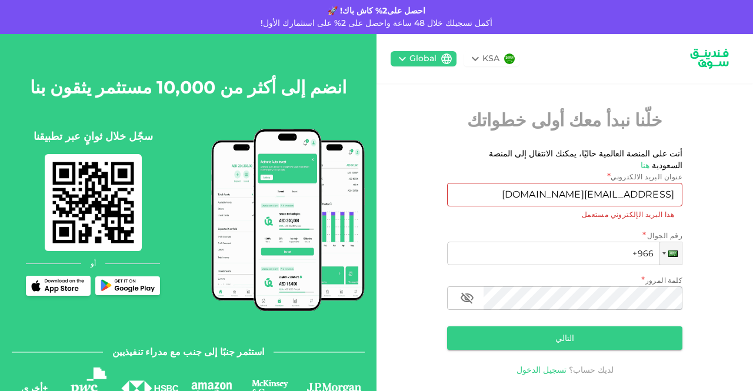
click at [559, 365] on link "تسجيل الدخول" at bounding box center [542, 370] width 50 height 11
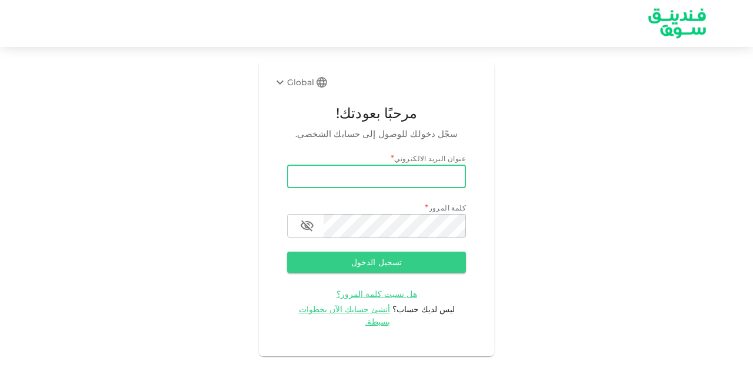
click at [404, 172] on input "email" at bounding box center [376, 177] width 179 height 24
type input "[EMAIL_ADDRESS][DOMAIN_NAME]"
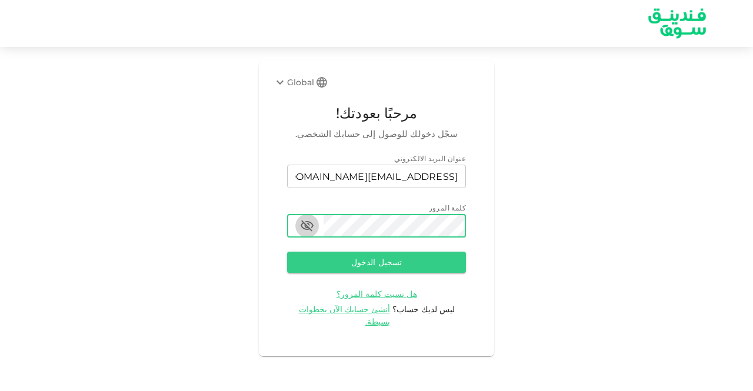
click at [311, 224] on icon "button" at bounding box center [307, 226] width 13 height 11
click at [328, 262] on button "تسجيل الدخول" at bounding box center [376, 262] width 179 height 21
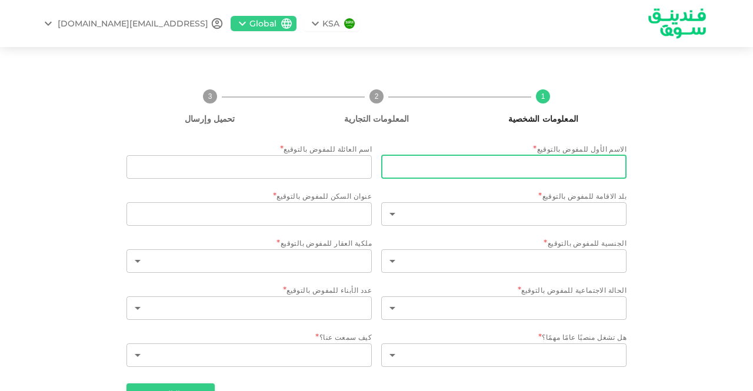
click at [596, 164] on input "الاسم الأول للمفوض بالتوقيع" at bounding box center [503, 167] width 245 height 24
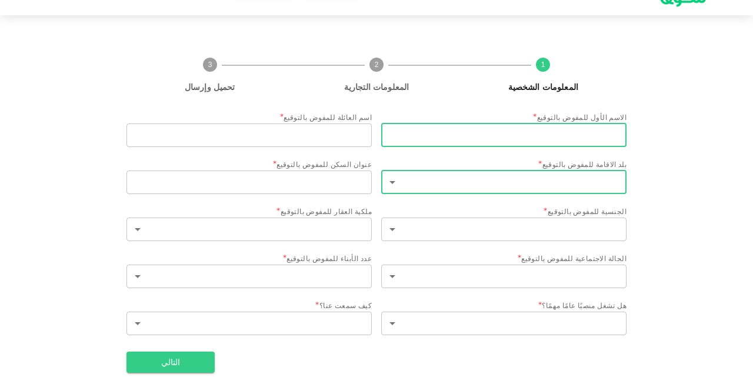
type input "BILAL"
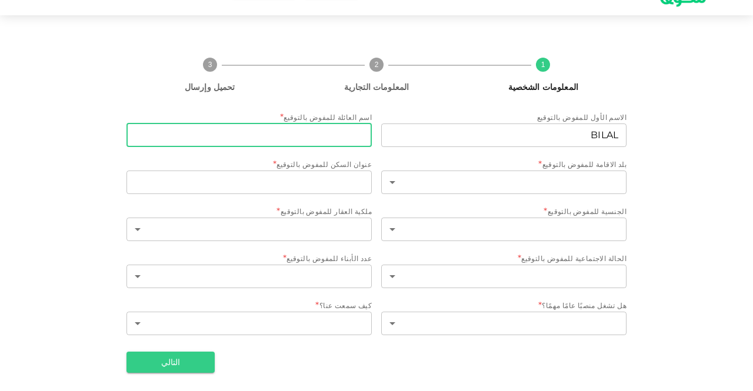
click at [312, 130] on input "اسم العائلة للمفوض بالتوقيع" at bounding box center [249, 136] width 245 height 24
type input "ADI"
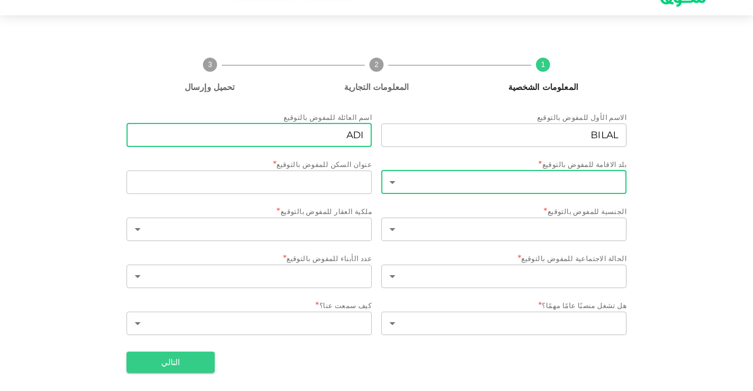
click at [398, 181] on body "KSA Global yalnajar@hakeem.ae 1 المعلومات الشخصية 2 المعلومات التجارية 3 تحميل …" at bounding box center [376, 195] width 753 height 391
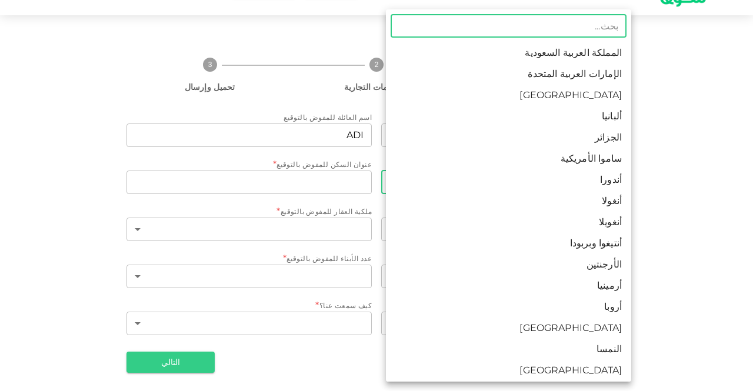
click at [576, 77] on li "الإمارات العربية المتحدة" at bounding box center [508, 74] width 245 height 21
type input "2"
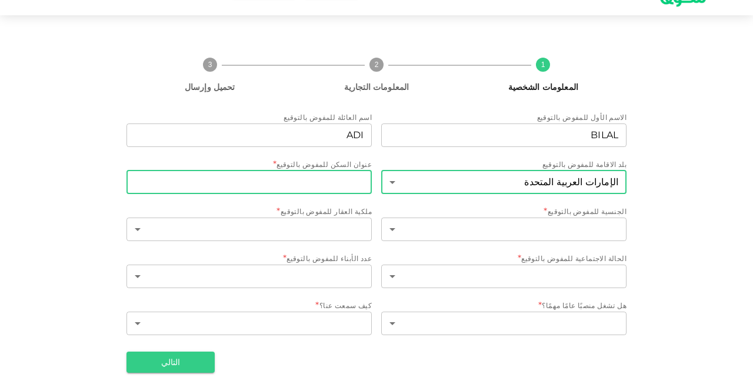
click at [291, 189] on input "عنوان السكن للمفوض بالتوقيع" at bounding box center [249, 183] width 245 height 24
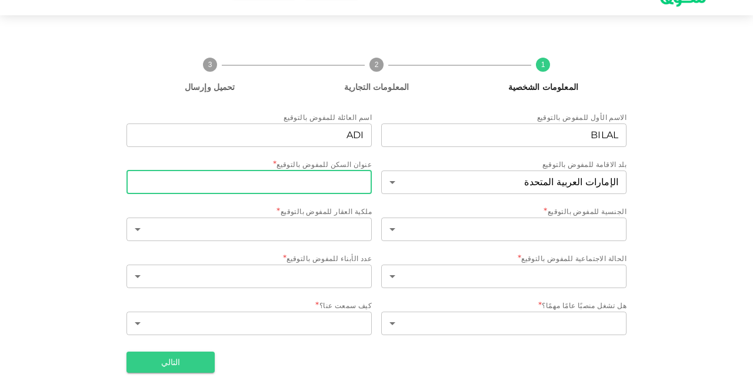
paste input "No. 1211 APARTMENT - ARMDA 3 TOWER - CLUSTER P, JLT - DUBAI - UAE"
type input "No. 1211 APARTMENT - ARMDA 3 TOWER - CLUSTER P, JLT - DUBAI - UAE"
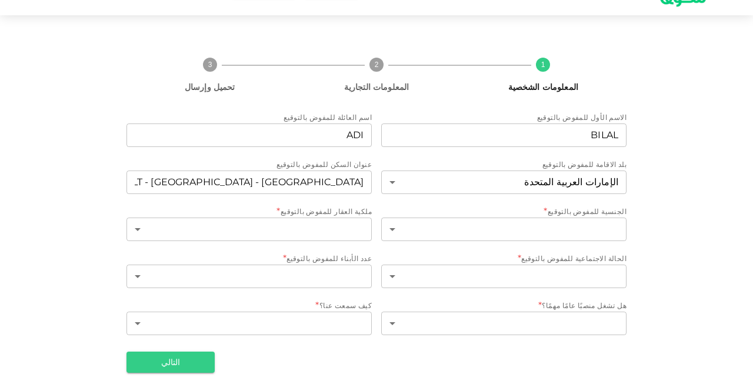
scroll to position [0, 0]
click at [479, 246] on div "الاسم الأول للمفوض بالتوقيع الاسم الأول للمفوض بالتوقيع BILAL الاسم الأول للمفو…" at bounding box center [377, 225] width 500 height 226
click at [55, 257] on div "1 المعلومات الشخصية 2 المعلومات التجارية 3 تحميل وإرسال الاسم الأول للمفوض بالت…" at bounding box center [376, 210] width 671 height 325
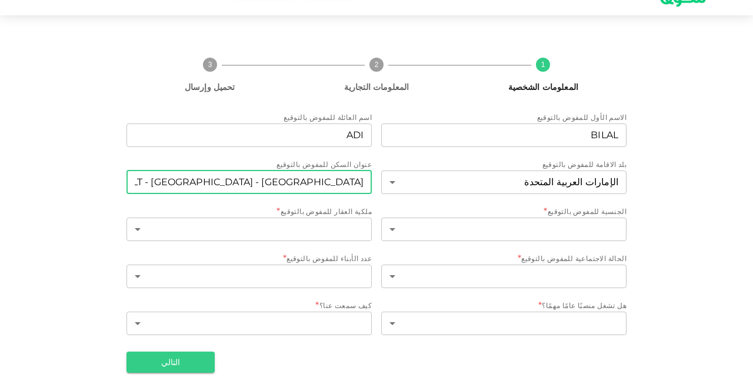
click at [188, 186] on input "No. 1211 APARTMENT - ARMDA 3 TOWER - CLUSTER P, JLT - DUBAI - UAE" at bounding box center [249, 183] width 245 height 24
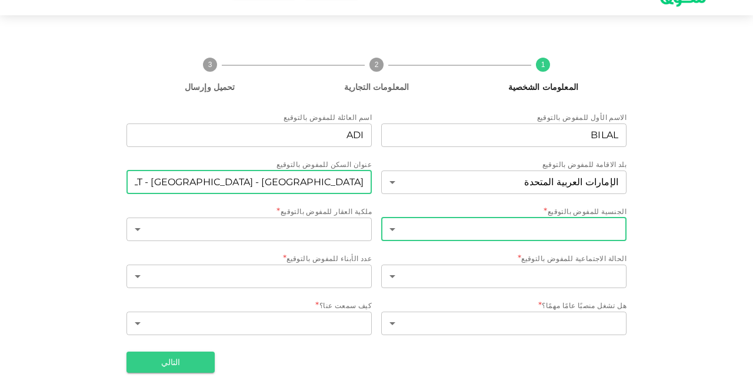
click at [396, 231] on body "KSA Global yalnajar@hakeem.ae 1 المعلومات الشخصية 2 المعلومات التجارية 3 تحميل …" at bounding box center [376, 195] width 753 height 391
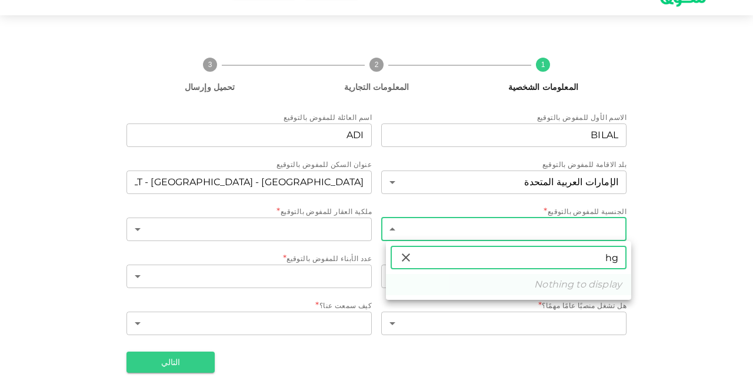
type input "h"
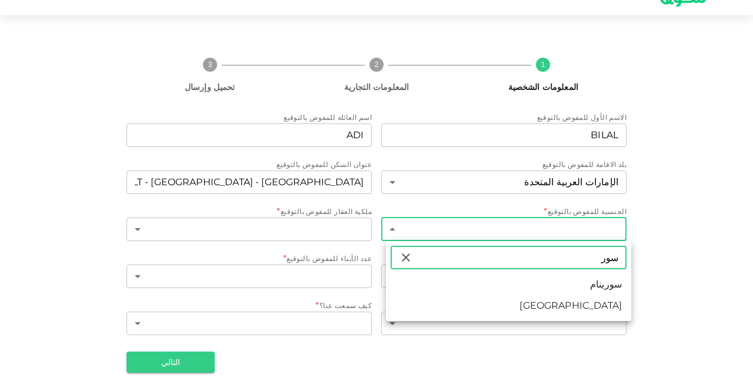
type input "سور"
click at [609, 305] on li "سوريا" at bounding box center [508, 305] width 245 height 21
type input "190"
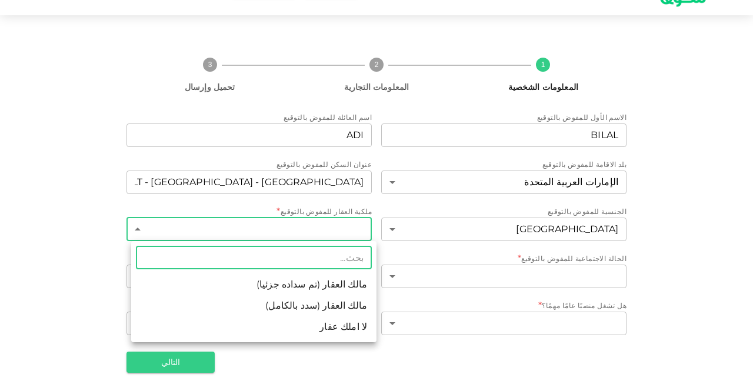
click at [298, 225] on body "KSA Global yalnajar@hakeem.ae 1 المعلومات الشخصية 2 المعلومات التجارية 3 تحميل …" at bounding box center [376, 195] width 753 height 391
click at [345, 324] on li "لا املك عقار" at bounding box center [253, 327] width 245 height 21
type input "3"
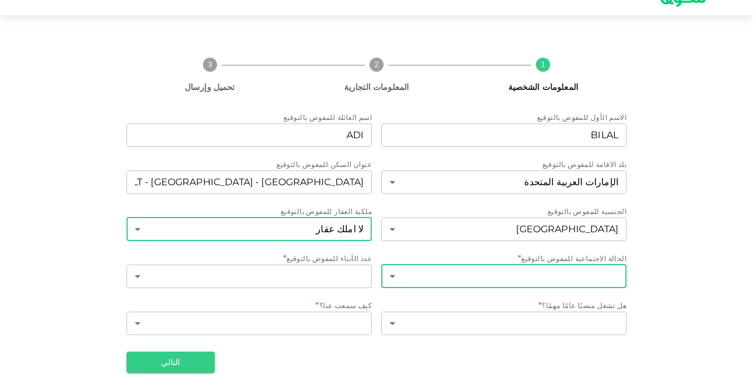
click at [513, 282] on body "KSA Global yalnajar@hakeem.ae 1 المعلومات الشخصية 2 المعلومات التجارية 3 تحميل …" at bounding box center [376, 195] width 753 height 391
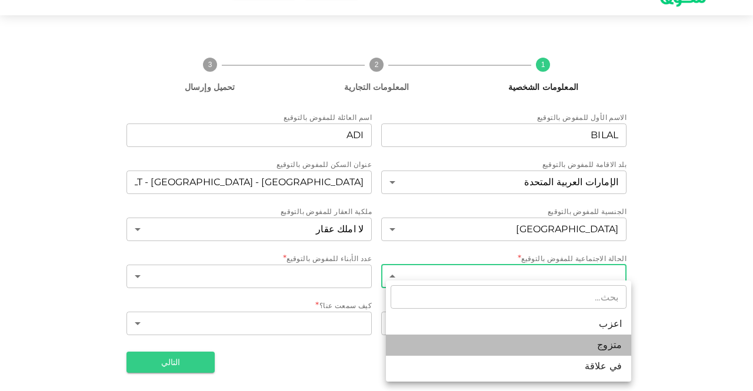
click at [524, 340] on li "متزوج" at bounding box center [508, 345] width 245 height 21
type input "2"
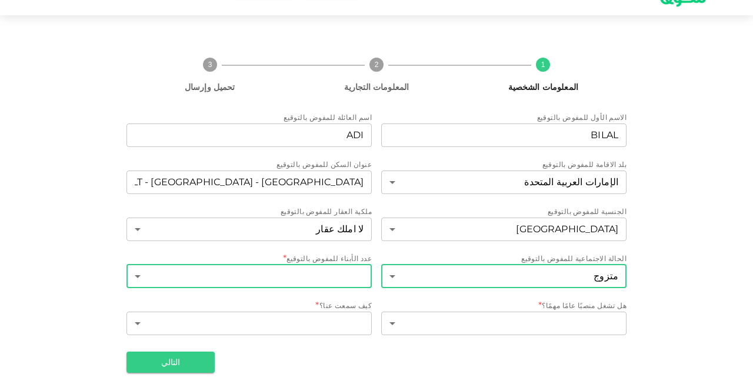
click at [318, 282] on body "KSA Global yalnajar@hakeem.ae 1 المعلومات الشخصية 2 المعلومات التجارية 3 تحميل …" at bounding box center [376, 195] width 753 height 391
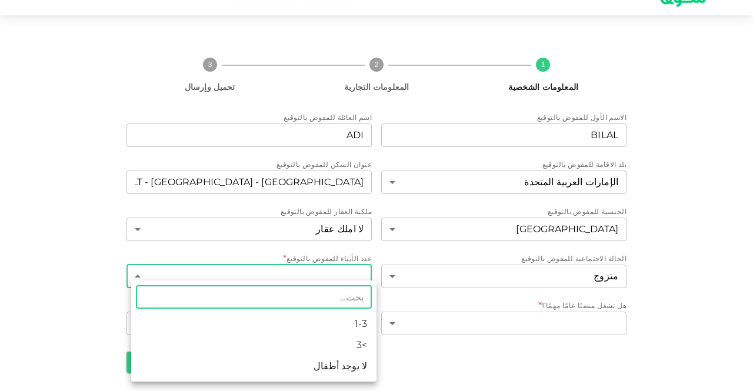
click at [343, 335] on li ">3" at bounding box center [253, 345] width 245 height 21
type input "2"
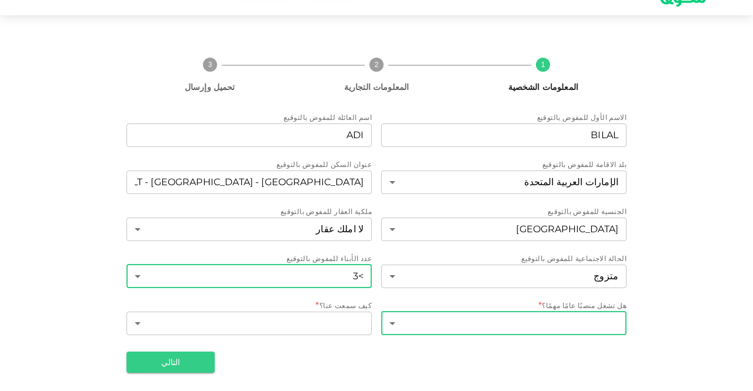
click at [395, 324] on body "KSA Global yalnajar@hakeem.ae 1 المعلومات الشخصية 2 المعلومات التجارية 3 تحميل …" at bounding box center [376, 195] width 753 height 391
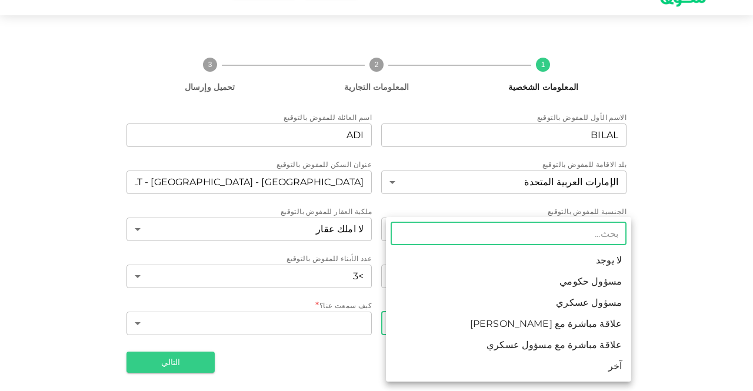
click at [593, 257] on li "لا يوجد" at bounding box center [508, 260] width 245 height 21
type input "1"
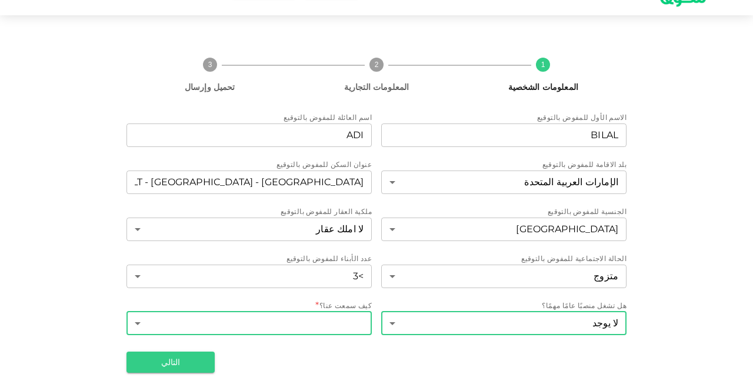
click at [324, 327] on body "KSA Global yalnajar@hakeem.ae 1 المعلومات الشخصية 2 المعلومات التجارية 3 تحميل …" at bounding box center [376, 195] width 753 height 391
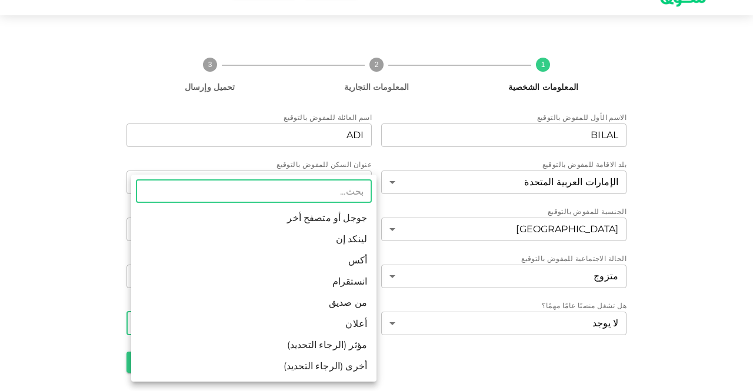
click at [333, 218] on li "جوجل أو متصفح أخر" at bounding box center [253, 218] width 245 height 21
type input "1"
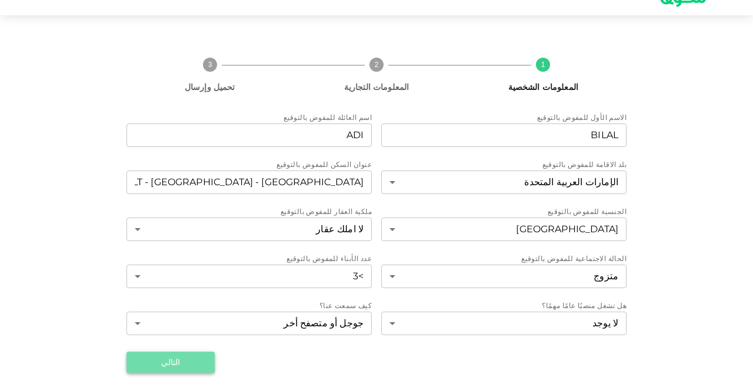
click at [168, 367] on button "التالي" at bounding box center [171, 362] width 88 height 21
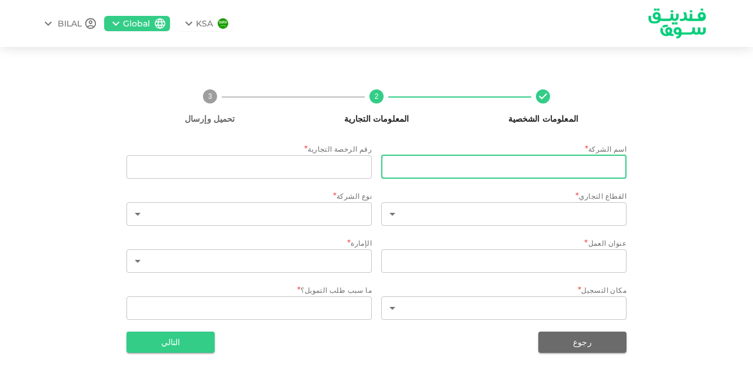
click at [578, 165] on input "businessName" at bounding box center [503, 167] width 245 height 24
paste input "HAKEEM X TECHNOLOGIES L.L.C"
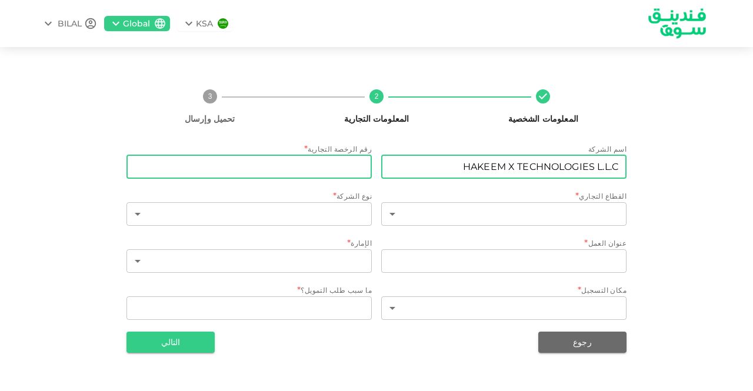
type input "HAKEEM X TECHNOLOGIES L.L.C"
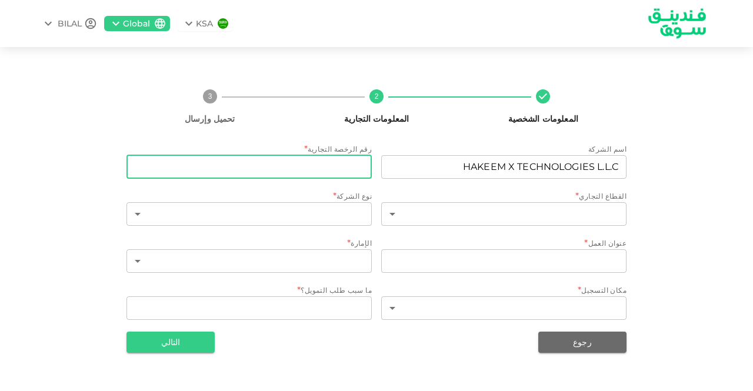
click at [341, 168] on input "tradeLicenseNumber" at bounding box center [249, 167] width 245 height 24
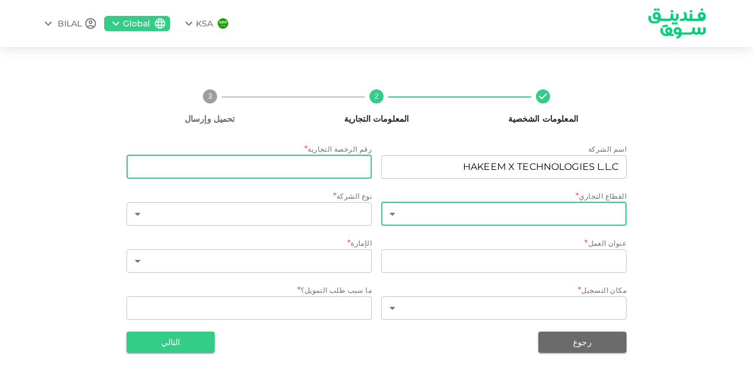
paste input "1225933"
type input "1225933"
click at [394, 213] on body "KSA Global BILAL المعلومات الشخصية 2 المعلومات التجارية 3 تحميل وإرسال اسم الشر…" at bounding box center [376, 195] width 753 height 391
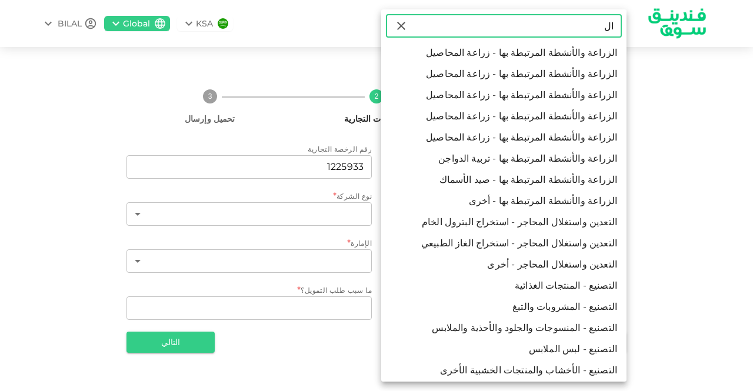
type input "ا"
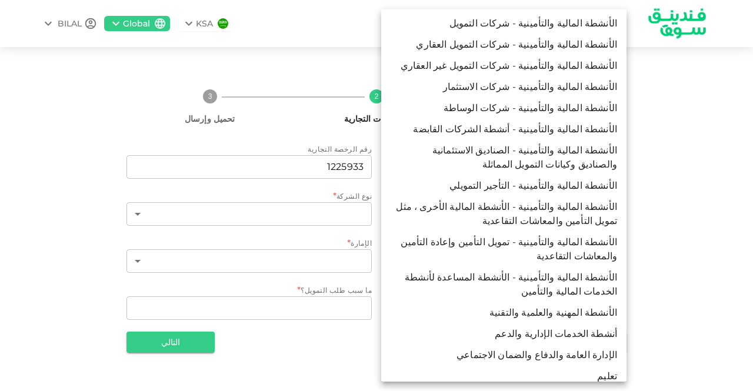
scroll to position [3015, 0]
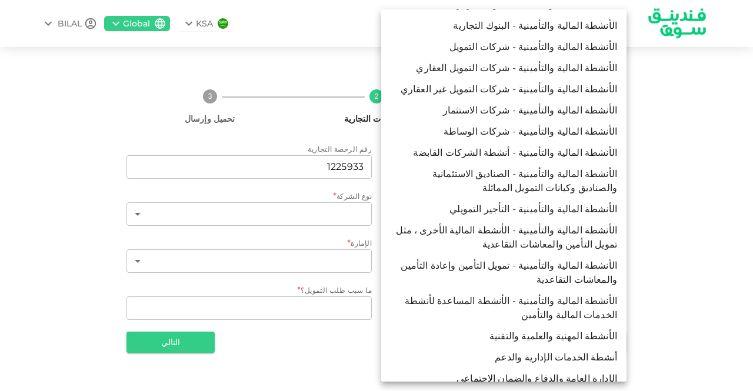
click at [596, 326] on li "الأنشطة المهنية والعلمية والتقنية" at bounding box center [503, 336] width 245 height 21
type input "112"
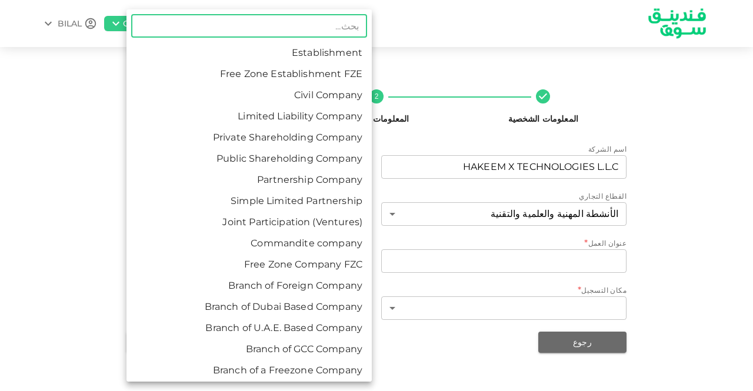
click at [290, 210] on body "KSA Global BILAL المعلومات الشخصية 2 المعلومات التجارية 3 تحميل وإرسال اسم الشر…" at bounding box center [376, 195] width 753 height 391
click at [301, 123] on li "Limited Liability Company" at bounding box center [249, 116] width 245 height 21
type input "4"
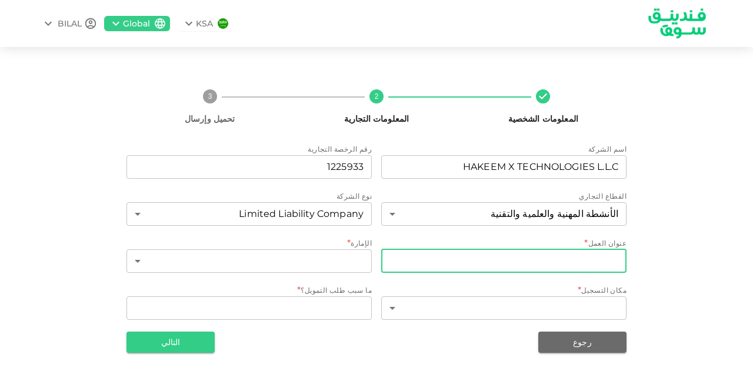
click at [459, 263] on input "businessAddress" at bounding box center [503, 262] width 245 height 24
paste input "103, 1st Floor, Opal Tower, Business Bay, Dubai - UAE"
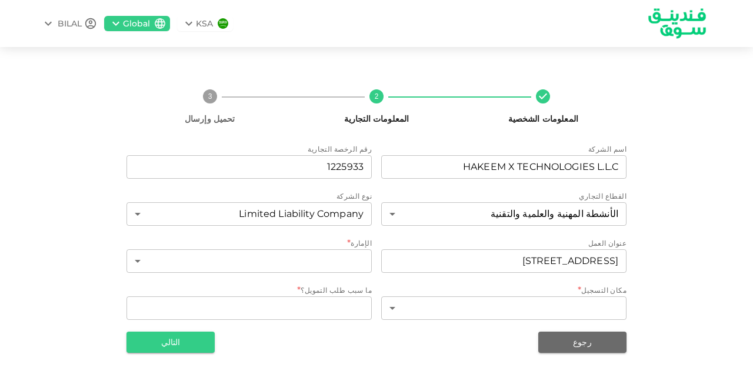
scroll to position [0, 0]
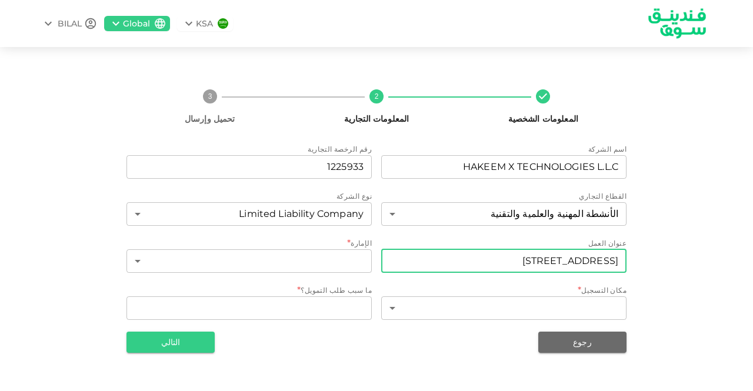
drag, startPoint x: 619, startPoint y: 261, endPoint x: 404, endPoint y: 247, distance: 215.9
click at [404, 247] on div "عنوان العمل businessAddress 103, 1st Floor, Opal Tower, Business Bay, Dubai - U…" at bounding box center [503, 257] width 245 height 38
click at [617, 259] on input "103, 1st Floor, Opal Tower, Business Bay, Dubai - UAE" at bounding box center [503, 262] width 245 height 24
drag, startPoint x: 619, startPoint y: 262, endPoint x: 306, endPoint y: 242, distance: 313.2
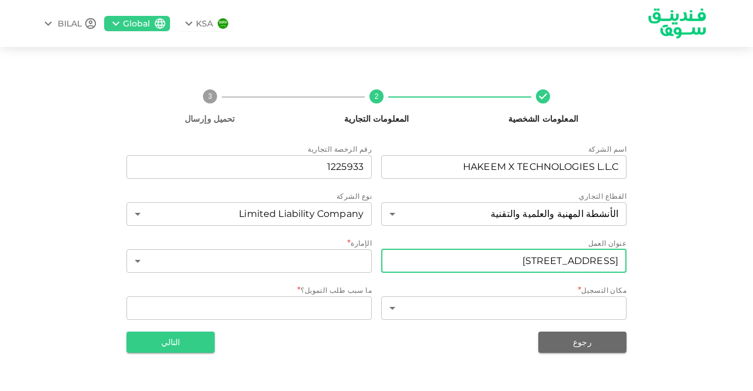
click at [306, 242] on div "اسم الشركة businessName HAKEEM X TECHNOLOGIES L.L.C businessName رقم الرخصة الت…" at bounding box center [377, 233] width 500 height 179
paste input "businessAddress.addressLine"
paste input "Business Bay, Dubai - UAE"
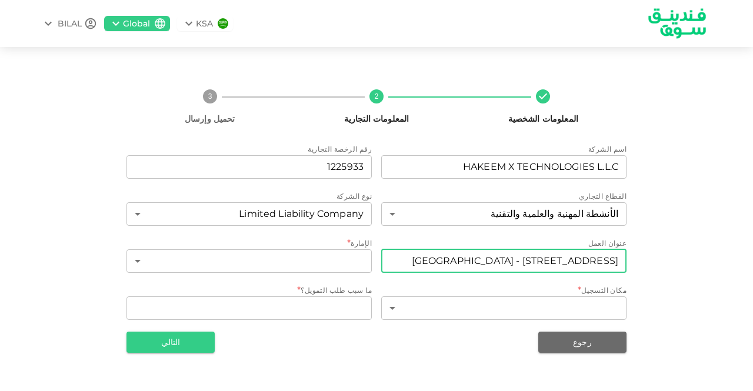
type input "103 1st Floor, Opal Tower, Business Bay, Dubai - UA"
click at [616, 262] on input "103 1st Floor, Opal Tower, Business Bay, Dubai - UA" at bounding box center [503, 262] width 245 height 24
click at [618, 259] on input "103 1st Floor, Opal Tower, Business Bay, Dubai - UA" at bounding box center [503, 262] width 245 height 24
click at [617, 259] on input "103 1st Floor, Opal Tower, Business Bay, Dubai - UA" at bounding box center [503, 262] width 245 height 24
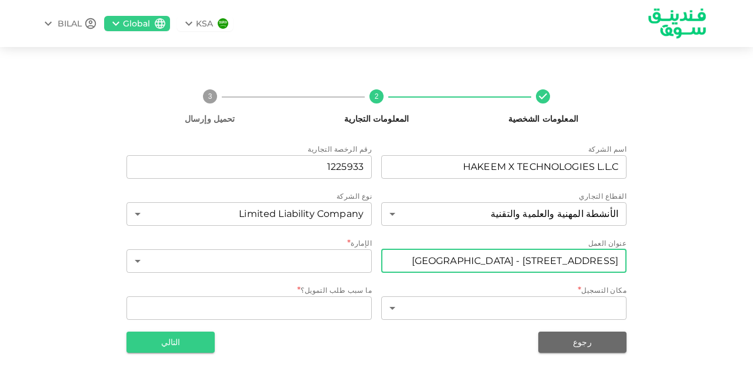
scroll to position [0, -9]
drag, startPoint x: 617, startPoint y: 259, endPoint x: 319, endPoint y: 242, distance: 298.3
click at [319, 242] on div "اسم الشركة businessName HAKEEM X TECHNOLOGIES L.L.C businessName رقم الرخصة الت…" at bounding box center [377, 233] width 500 height 179
paste input "1st Floor, Opal Tower, Business Bay, Dubai - UAE"
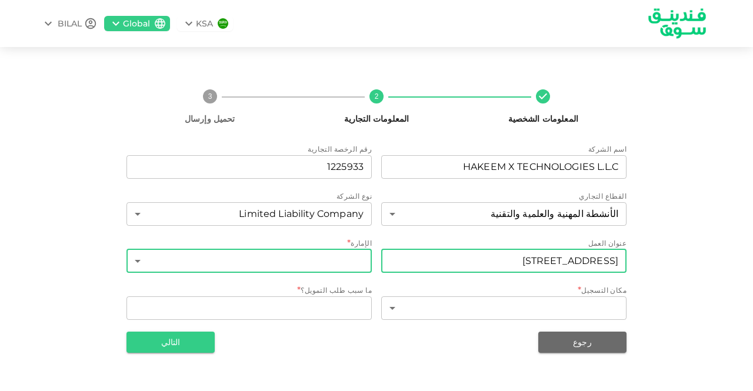
type input "1031st Floor, Opal Tower, Business Bay, Dubai - UAE"
drag, startPoint x: 616, startPoint y: 261, endPoint x: 304, endPoint y: 259, distance: 311.9
click at [304, 259] on div "اسم الشركة businessName HAKEEM X TECHNOLOGIES L.L.C businessName رقم الرخصة الت…" at bounding box center [377, 233] width 500 height 179
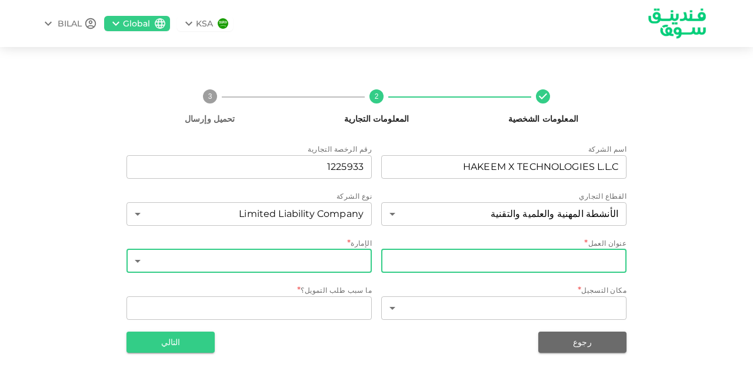
paste input "1st Floor, Opal Tower, Business Bay, Dubai - UAE"
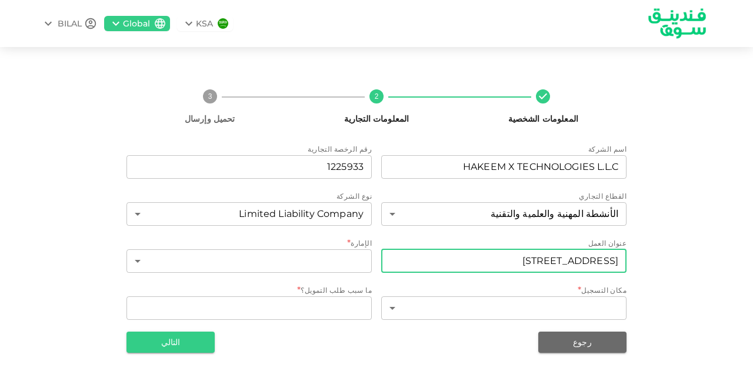
click at [433, 260] on input "1st Floor, Opal Tower, Business Bay, Dubai - UAE" at bounding box center [503, 262] width 245 height 24
click at [494, 261] on input "1st Floor Opal Tower, Business Bay, Dubai - UAE" at bounding box center [503, 262] width 245 height 24
click at [559, 262] on input "1st Floor Opal Tower Business Bay, Dubai - UAE" at bounding box center [503, 262] width 245 height 24
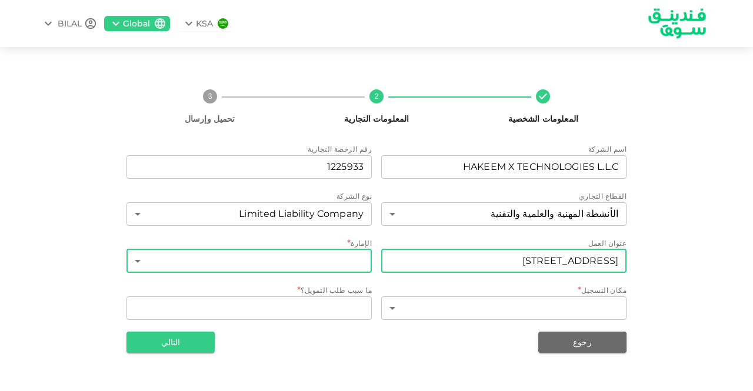
type input "103 1st Floor Opal Tower Business Bay Dubai UAE"
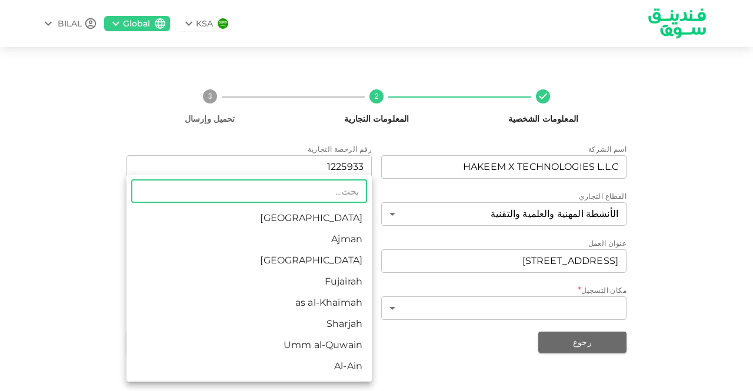
click at [288, 258] on body "KSA Global BILAL المعلومات الشخصية 2 المعلومات التجارية 3 تحميل وإرسال اسم الشر…" at bounding box center [376, 195] width 753 height 391
click at [318, 262] on li "Dubai" at bounding box center [249, 260] width 245 height 21
type input "3"
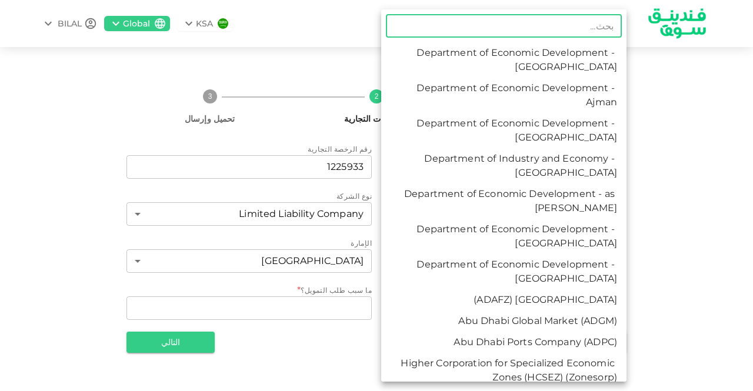
click at [469, 308] on body "KSA Global BILAL المعلومات الشخصية 2 المعلومات التجارية 3 تحميل وإرسال اسم الشر…" at bounding box center [376, 195] width 753 height 391
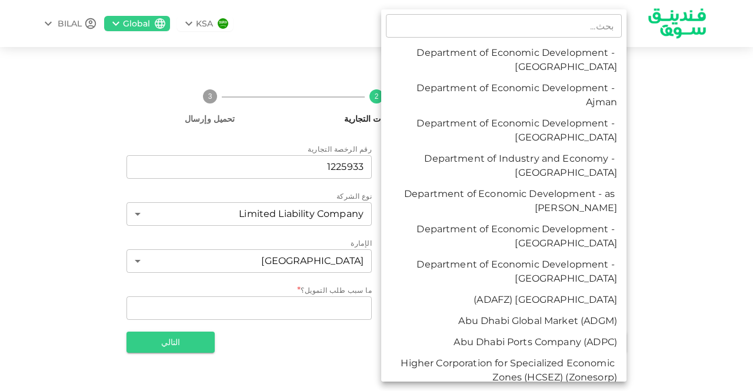
click at [424, 134] on li "Department of Economic Development - Dubai" at bounding box center [503, 130] width 245 height 35
type input "3"
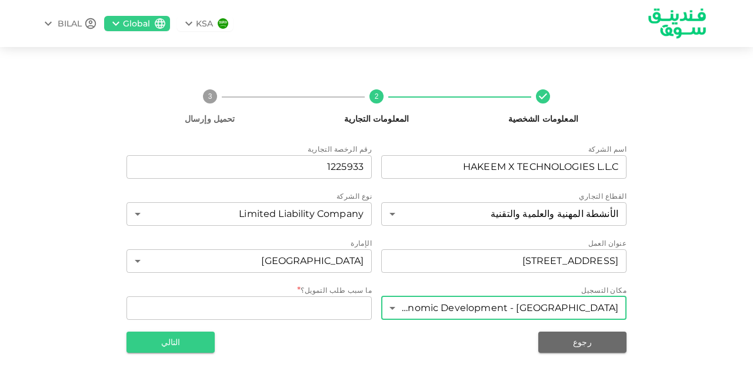
click at [335, 344] on div "رجوع التالي" at bounding box center [377, 342] width 500 height 21
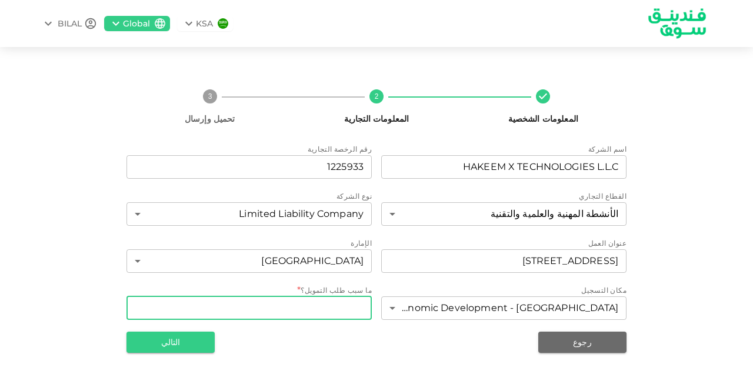
click at [345, 304] on textarea "WhatDoYouNeedFundsFor" at bounding box center [249, 308] width 229 height 14
paste textarea "Business expansion"
type textarea "Business expansion"
click at [186, 338] on button "التالي" at bounding box center [171, 342] width 88 height 21
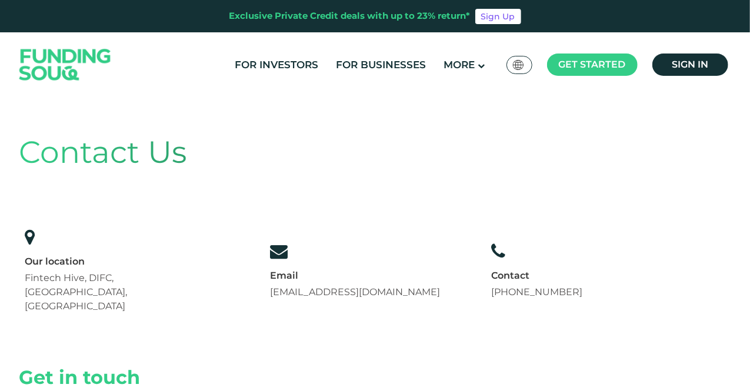
click at [511, 65] on div "Global عربي" at bounding box center [520, 65] width 26 height 18
click at [516, 68] on img at bounding box center [518, 65] width 11 height 10
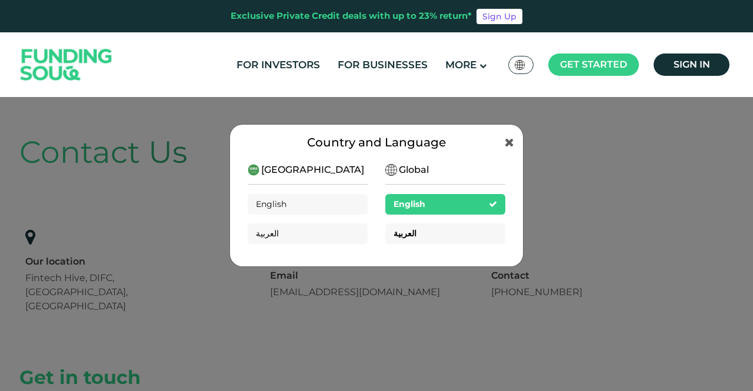
click at [408, 238] on div "العربية" at bounding box center [405, 234] width 23 height 12
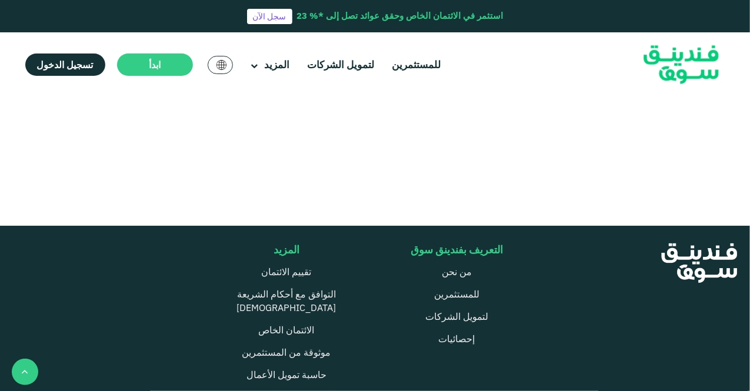
scroll to position [625, 0]
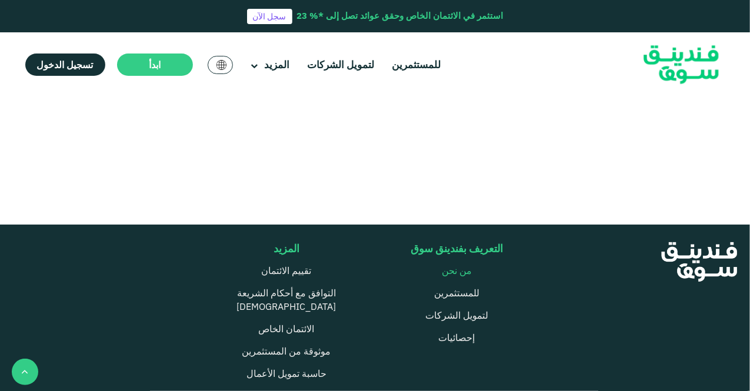
click at [461, 265] on link "من نحن" at bounding box center [457, 271] width 30 height 12
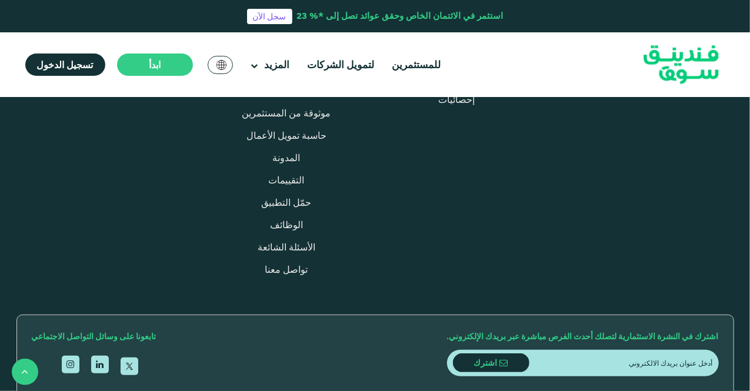
scroll to position [1572, 0]
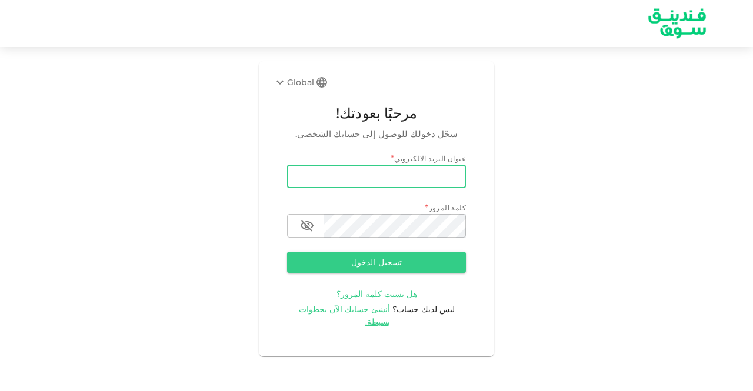
click at [441, 174] on input "email" at bounding box center [376, 177] width 179 height 24
type input "[EMAIL_ADDRESS][DOMAIN_NAME]"
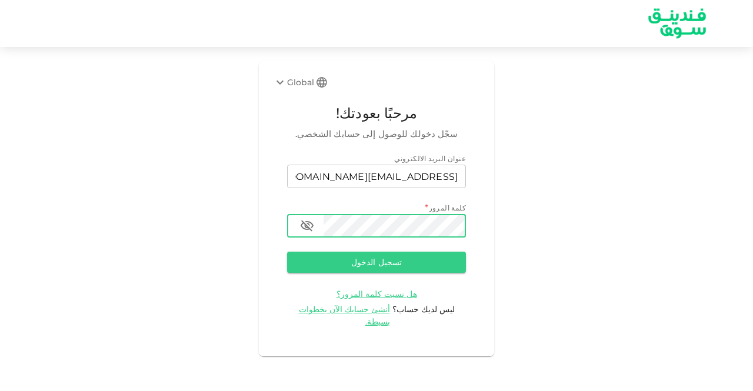
click at [303, 225] on icon "button" at bounding box center [307, 226] width 14 height 14
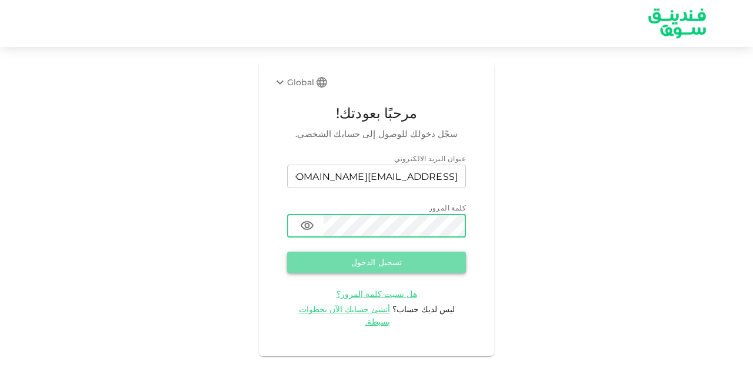
click at [376, 260] on button "تسجيل الدخول" at bounding box center [376, 262] width 179 height 21
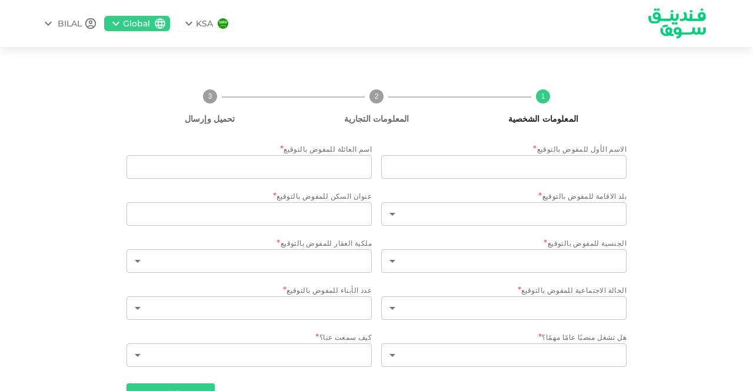
type input "BILAL"
type input "ADI"
type input "2"
type input "No. 1211 APARTMENT - ARMDA 3 TOWER - CLUSTER P, JLT - [GEOGRAPHIC_DATA] - [GEOG…"
type input "190"
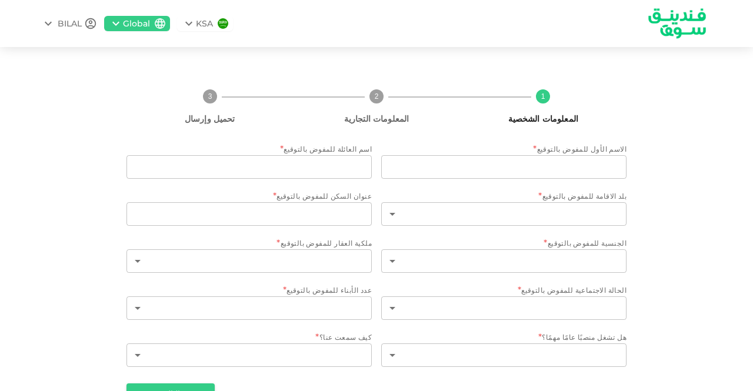
type input "3"
type input "2"
type input "1"
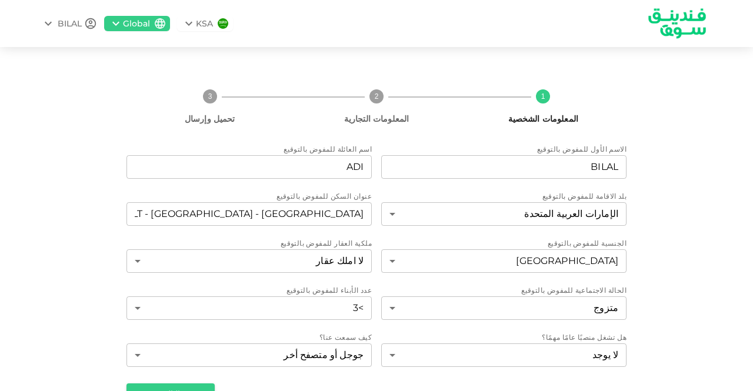
scroll to position [32, 0]
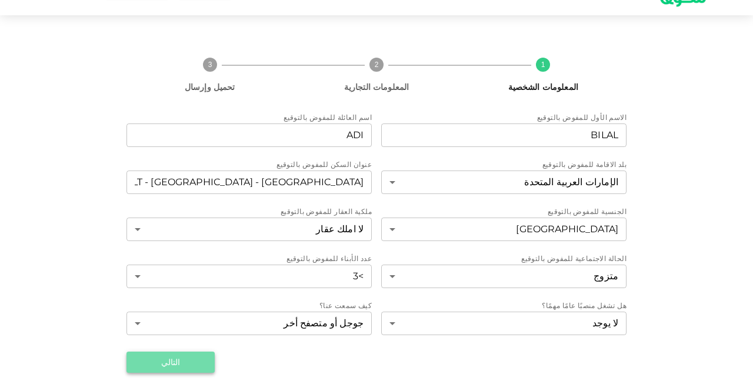
click at [167, 363] on button "التالي" at bounding box center [171, 362] width 88 height 21
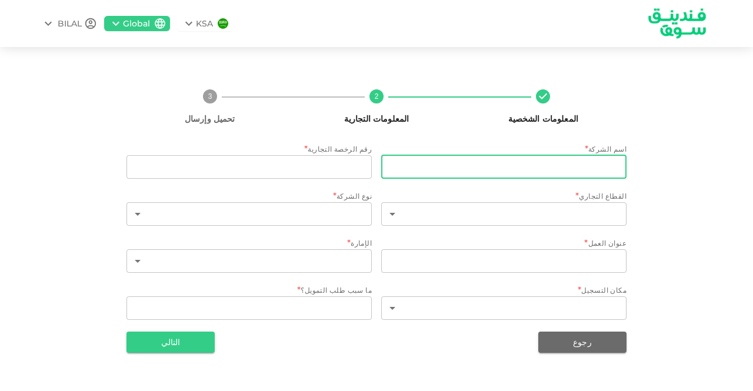
click at [580, 166] on input "businessName" at bounding box center [503, 167] width 245 height 24
type input "HAKEEM X TECHNOLOGIES L.L.C"
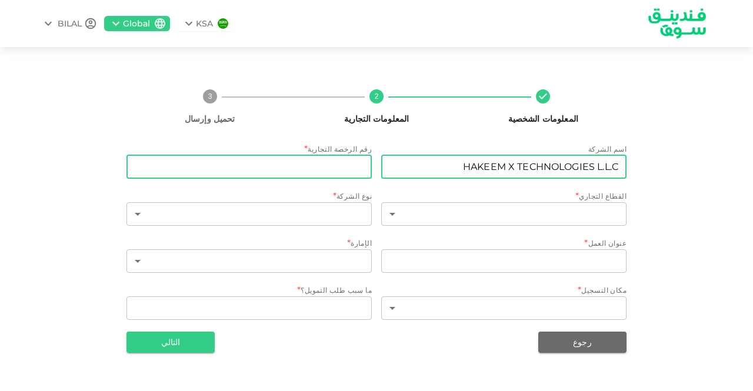
click at [333, 159] on input "tradeLicenseNumber" at bounding box center [249, 167] width 245 height 24
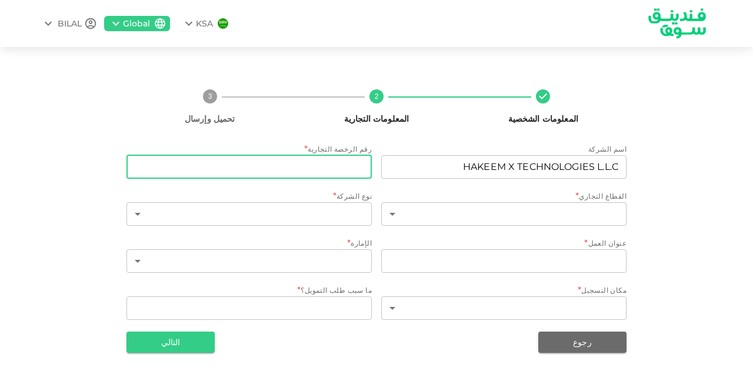
type input "1225933"
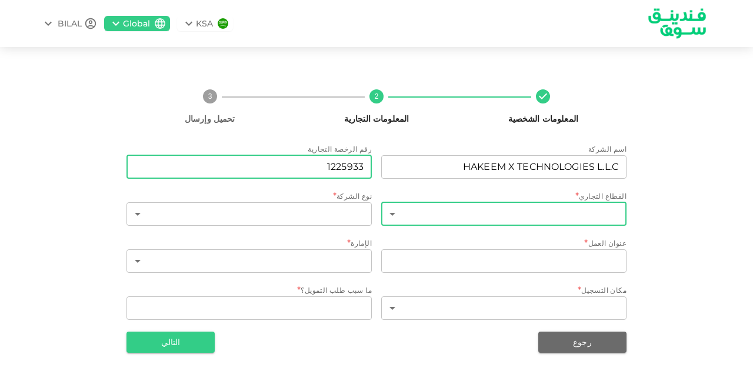
click at [395, 210] on body "KSA Global BILAL المعلومات الشخصية 2 المعلومات التجارية 3 تحميل وإرسال اسم الشر…" at bounding box center [376, 195] width 753 height 391
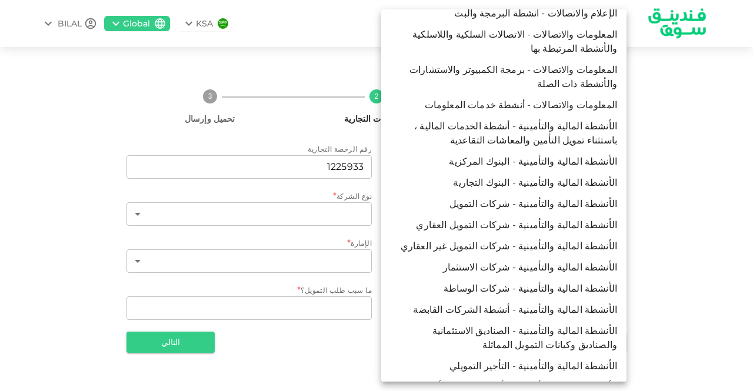
scroll to position [2863, 0]
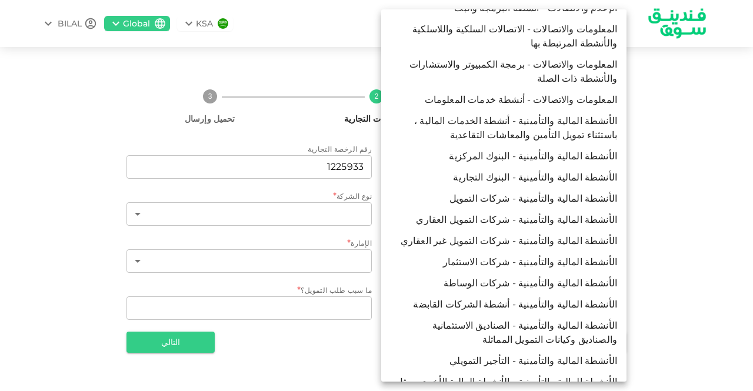
type input "112"
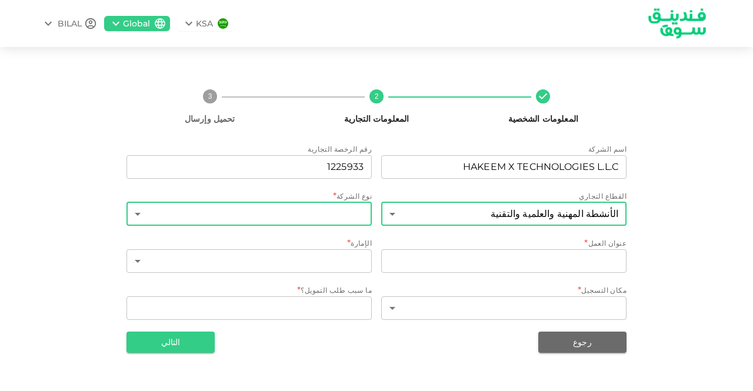
click at [314, 217] on body "KSA Global BILAL المعلومات الشخصية 2 المعلومات التجارية 3 تحميل وإرسال اسم الشر…" at bounding box center [376, 195] width 753 height 391
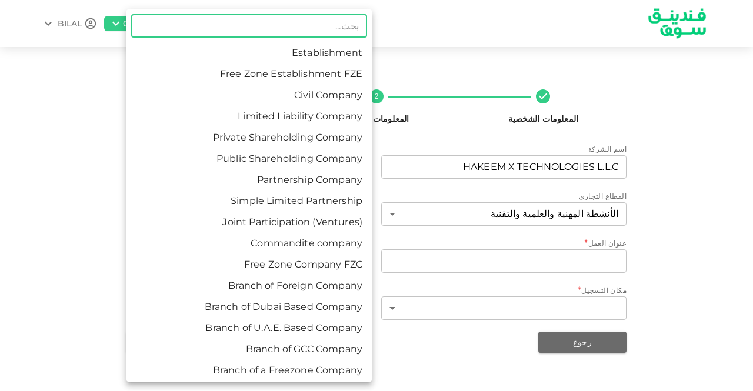
click at [265, 116] on li "Limited Liability Company" at bounding box center [249, 116] width 245 height 21
type input "4"
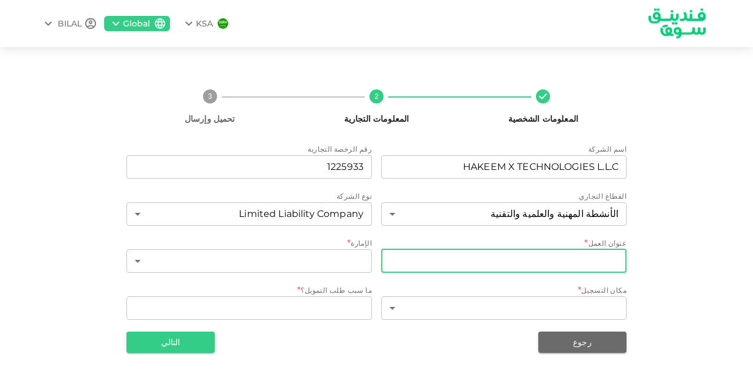
click at [433, 256] on input "businessAddress" at bounding box center [503, 262] width 245 height 24
type input "[STREET_ADDRESS]"
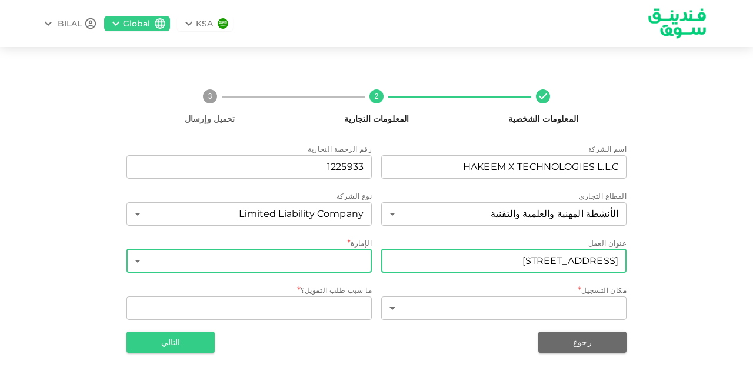
click at [272, 265] on body "KSA Global BILAL المعلومات الشخصية 2 المعلومات التجارية 3 تحميل وإرسال اسم الشر…" at bounding box center [376, 195] width 753 height 391
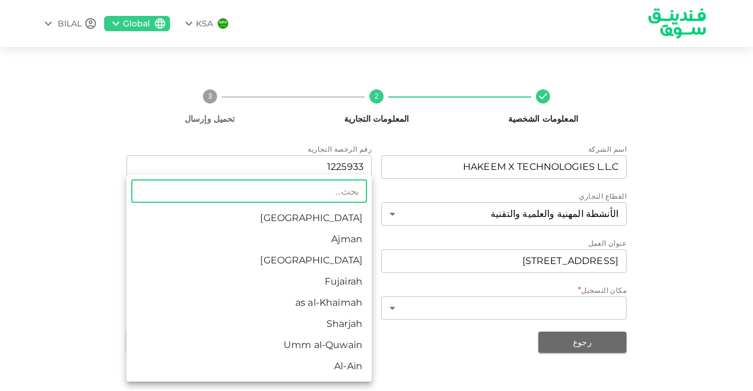
click at [303, 257] on li "[GEOGRAPHIC_DATA]" at bounding box center [249, 260] width 245 height 21
type input "3"
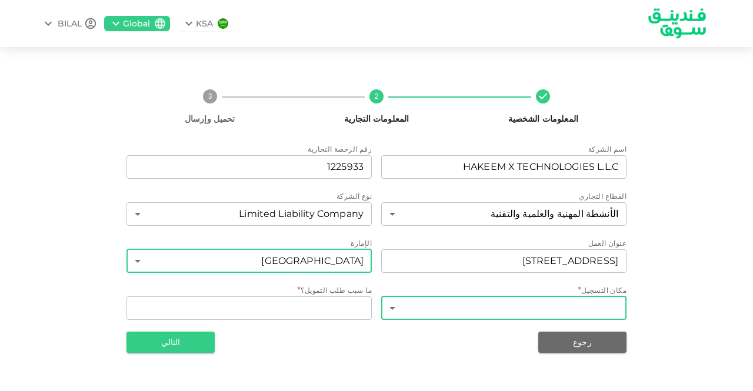
click at [394, 306] on body "KSA Global BILAL المعلومات الشخصية 2 المعلومات التجارية 3 تحميل وإرسال اسم الشر…" at bounding box center [376, 195] width 753 height 391
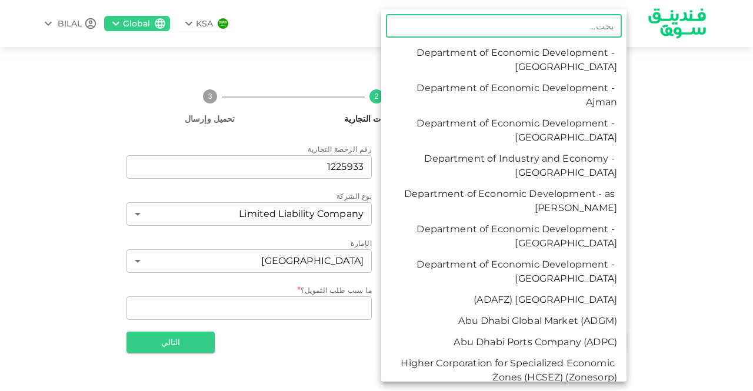
click at [442, 131] on li "Department of Economic Development - [GEOGRAPHIC_DATA]" at bounding box center [503, 130] width 245 height 35
type input "3"
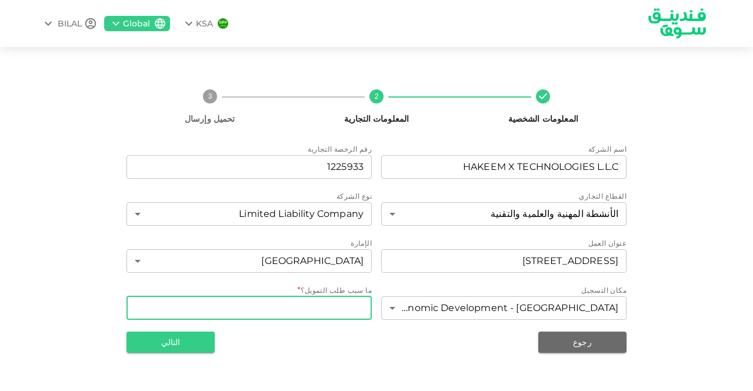
click at [324, 309] on textarea "WhatDoYouNeedFundsFor" at bounding box center [249, 308] width 229 height 14
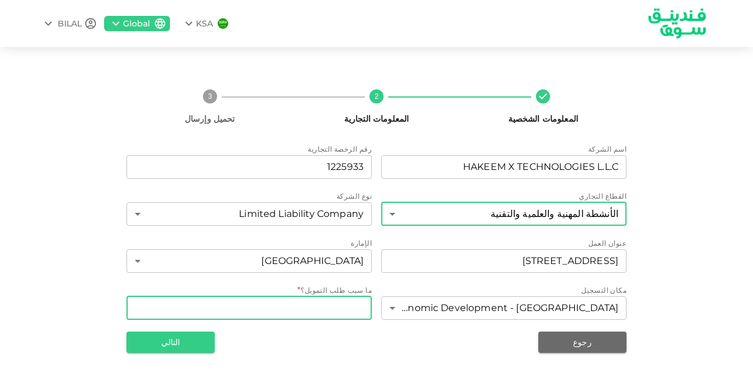
paste textarea "Business expansion"
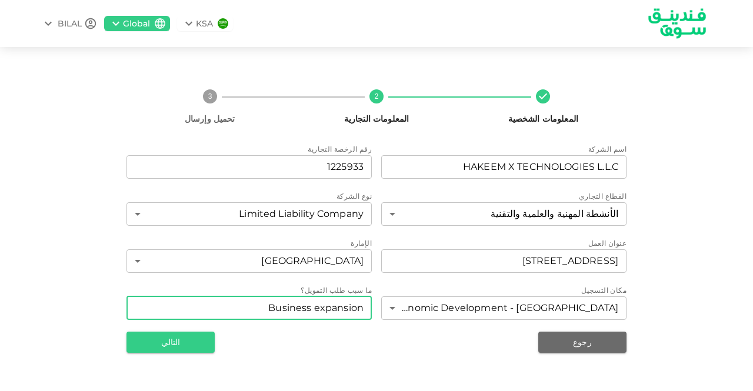
type textarea "Business expansion"
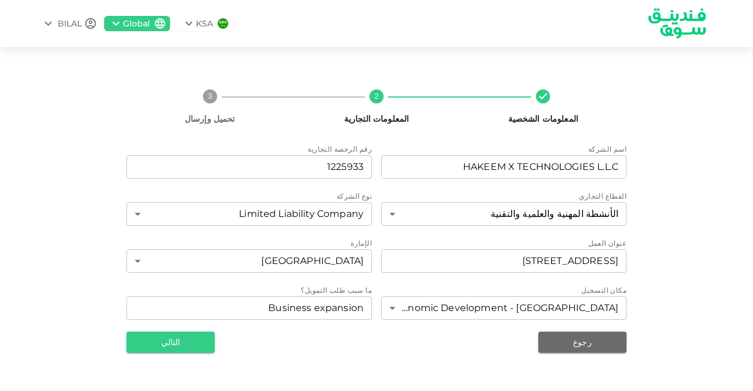
click at [321, 349] on div "رجوع التالي" at bounding box center [377, 342] width 500 height 21
click at [187, 340] on button "التالي" at bounding box center [171, 342] width 88 height 21
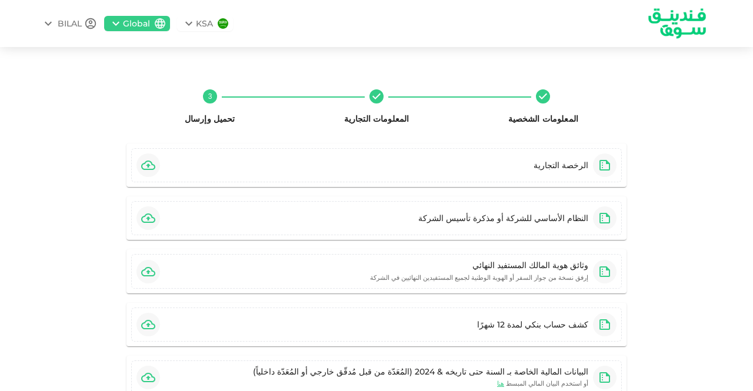
click at [709, 155] on div "المعلومات الشخصية المعلومات التجارية 3 تحميل وإرسال الرخصة التجارية النظام الأس…" at bounding box center [376, 310] width 671 height 460
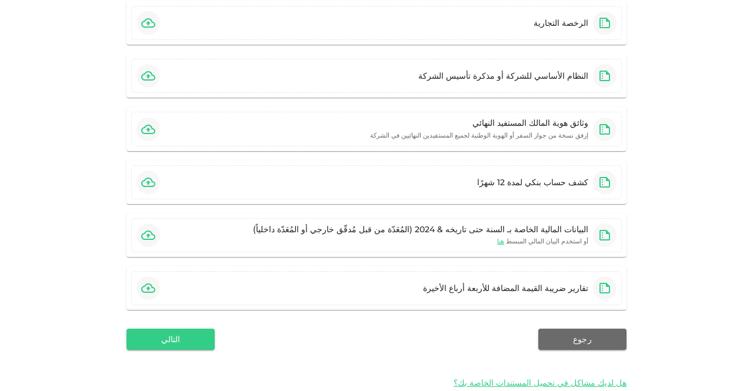
scroll to position [147, 0]
